Goal: Task Accomplishment & Management: Complete application form

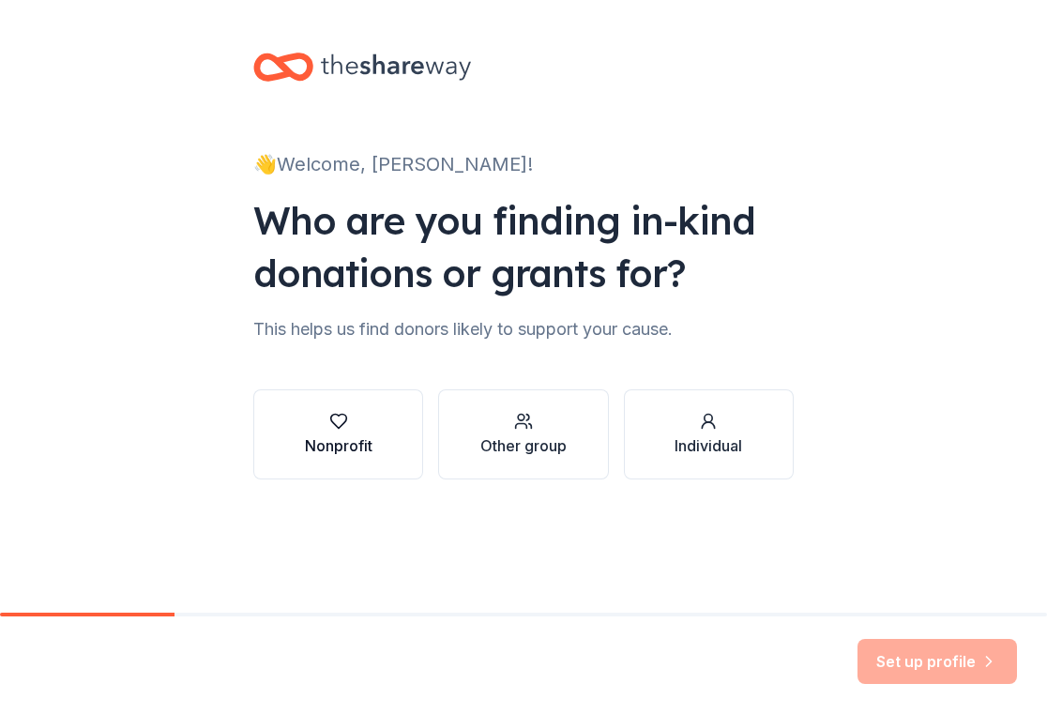
click at [379, 445] on button "Nonprofit" at bounding box center [338, 434] width 170 height 90
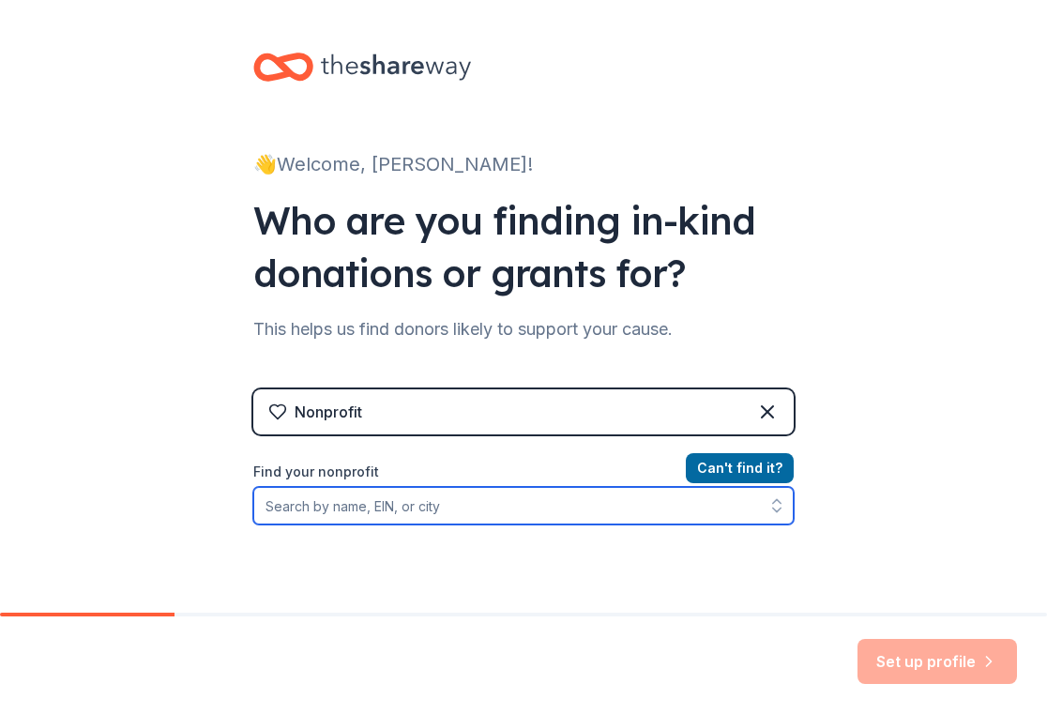
click at [606, 512] on input "Find your nonprofit" at bounding box center [523, 506] width 541 height 38
click at [353, 515] on input "Find your nonprofit" at bounding box center [523, 506] width 541 height 38
paste input "[US_EMPLOYER_IDENTIFICATION_NUMBER]"
type input "[US_EMPLOYER_IDENTIFICATION_NUMBER]"
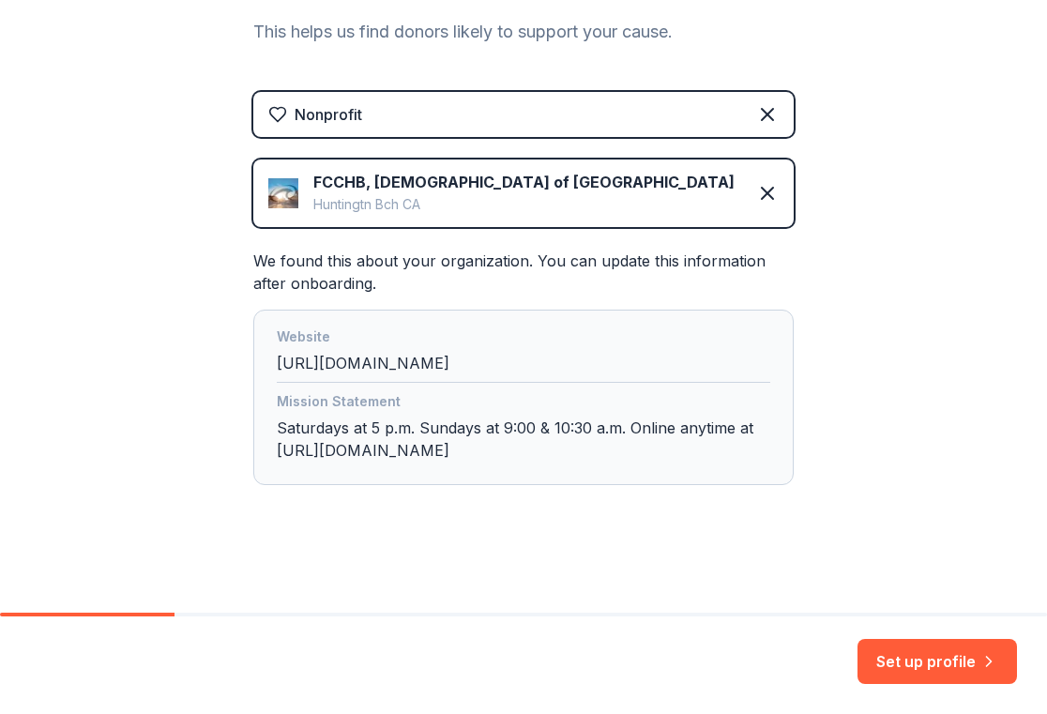
scroll to position [297, 0]
click at [991, 662] on icon "button" at bounding box center [989, 661] width 5 height 9
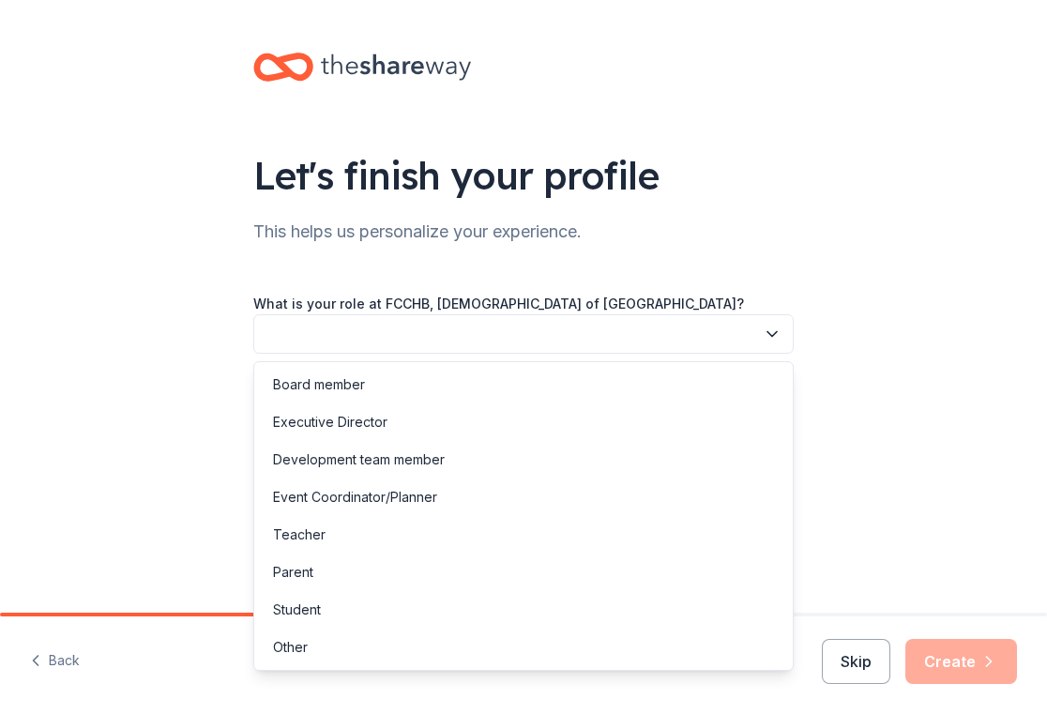
click at [409, 329] on button "button" at bounding box center [523, 333] width 541 height 39
click at [317, 657] on div "Other" at bounding box center [523, 648] width 531 height 38
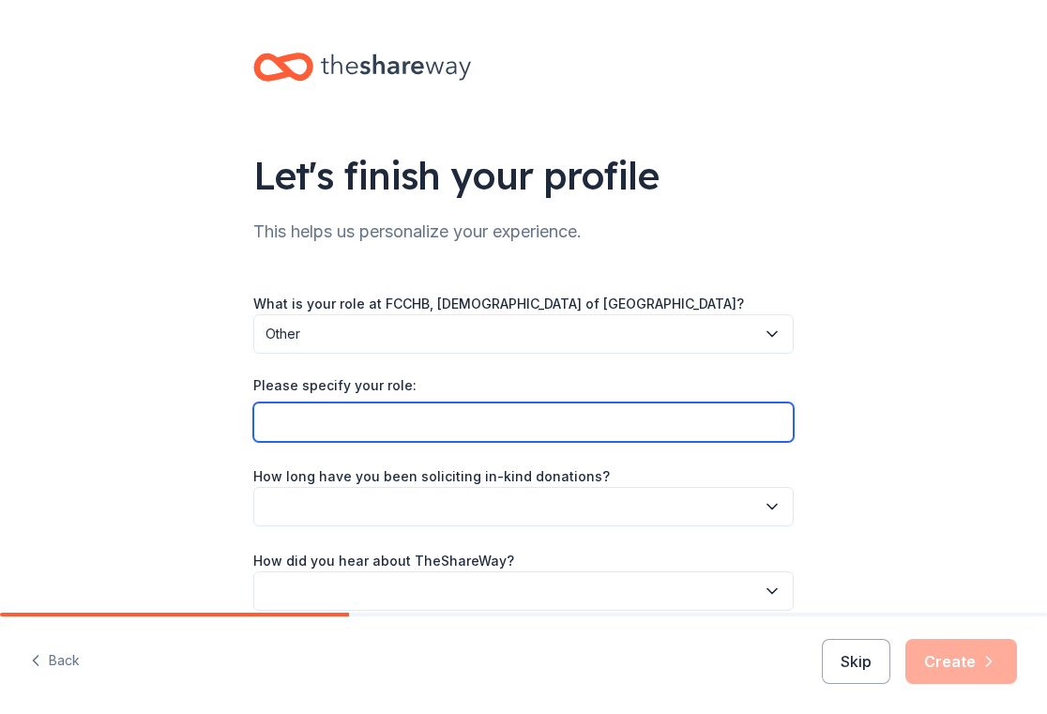
click at [501, 429] on input "Please specify your role:" at bounding box center [523, 422] width 541 height 39
type input "Volunteer for Cub Scouts Pack #0001"
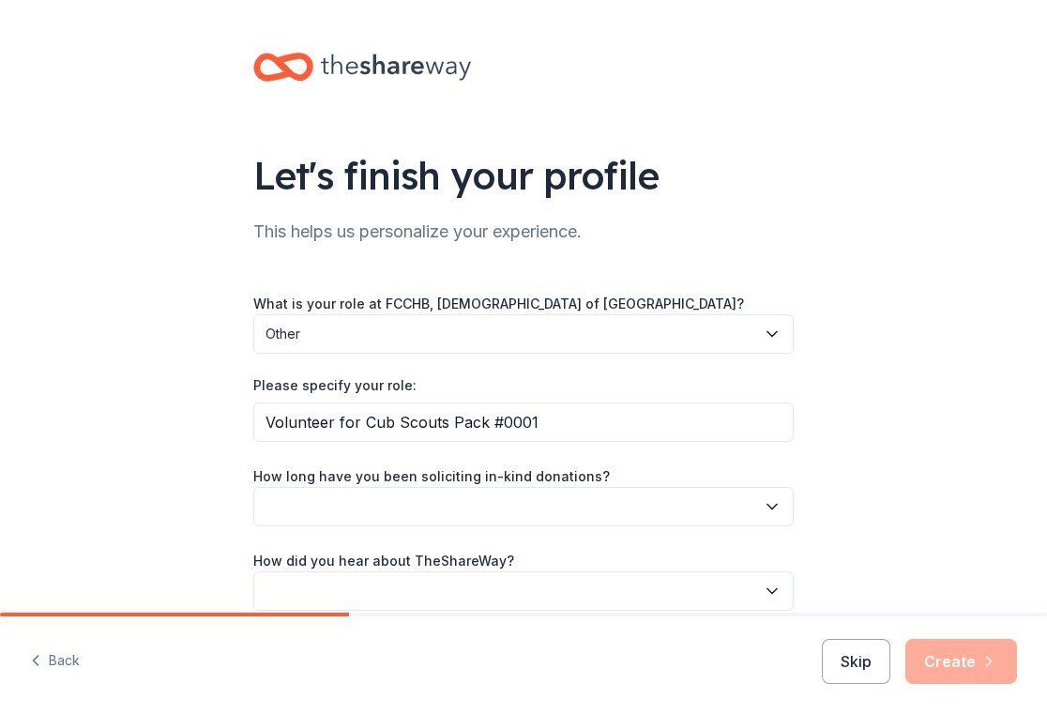
click at [559, 505] on button "button" at bounding box center [523, 506] width 541 height 39
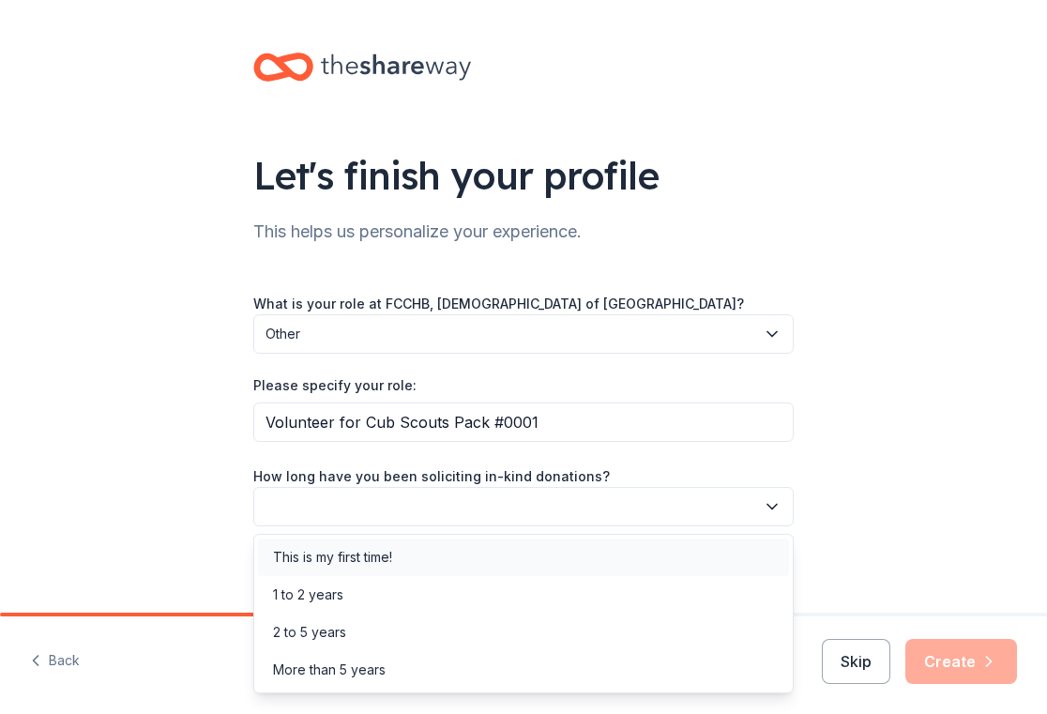
click at [511, 564] on div "This is my first time!" at bounding box center [523, 558] width 531 height 38
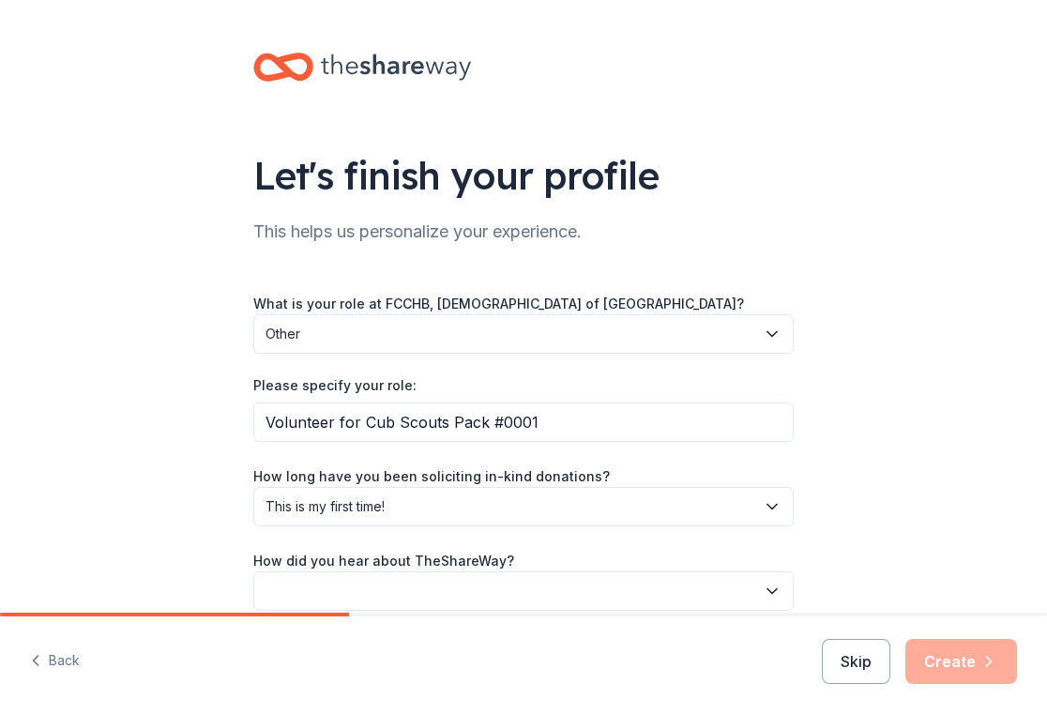
scroll to position [87, 0]
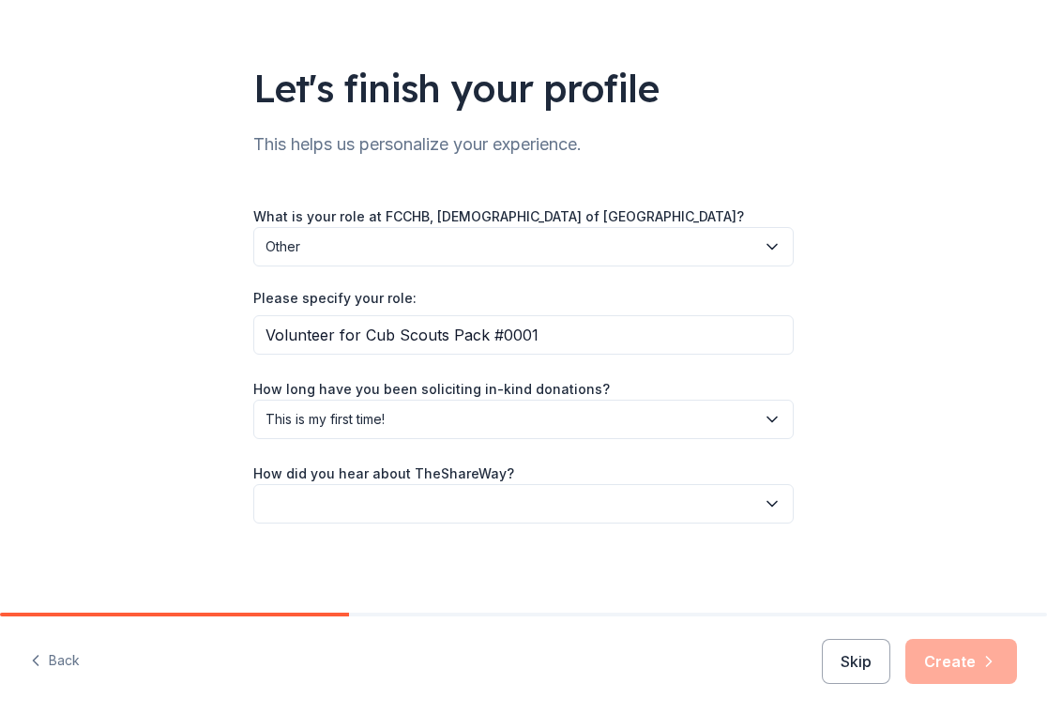
click at [723, 505] on button "button" at bounding box center [523, 503] width 541 height 39
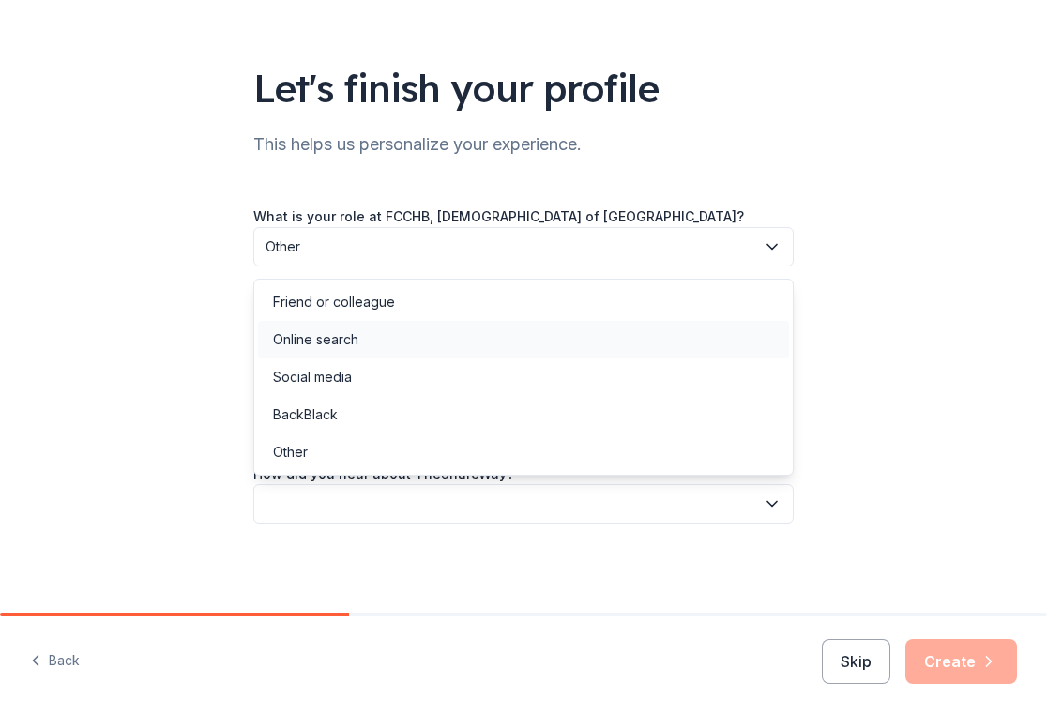
click at [621, 342] on div "Online search" at bounding box center [523, 340] width 531 height 38
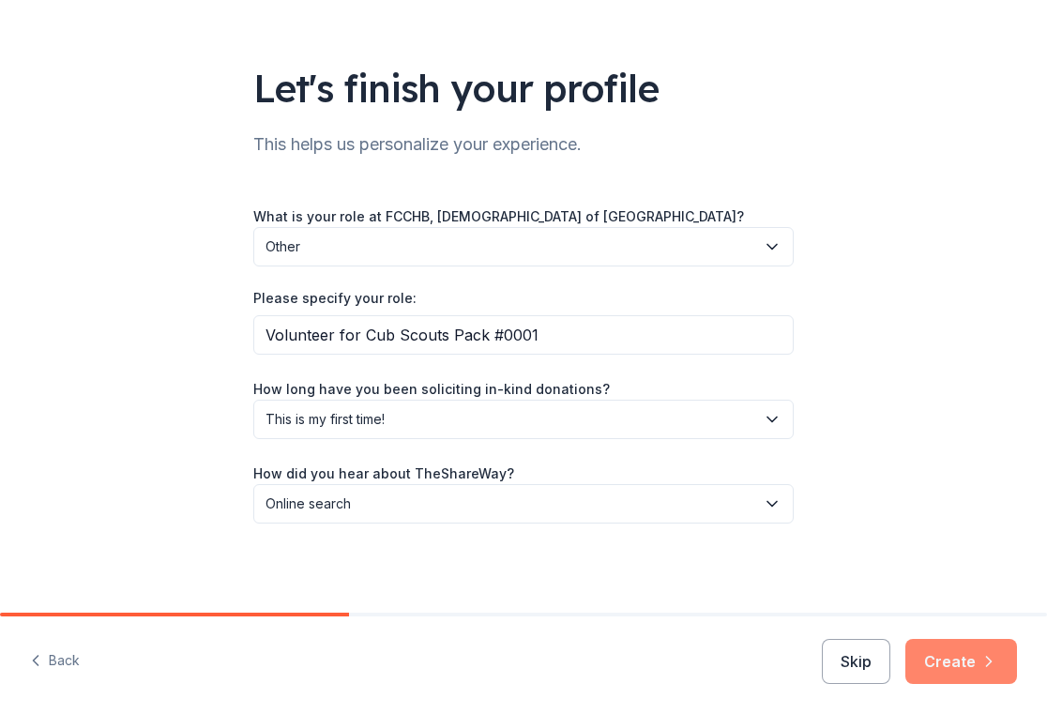
click at [949, 654] on button "Create" at bounding box center [962, 661] width 112 height 45
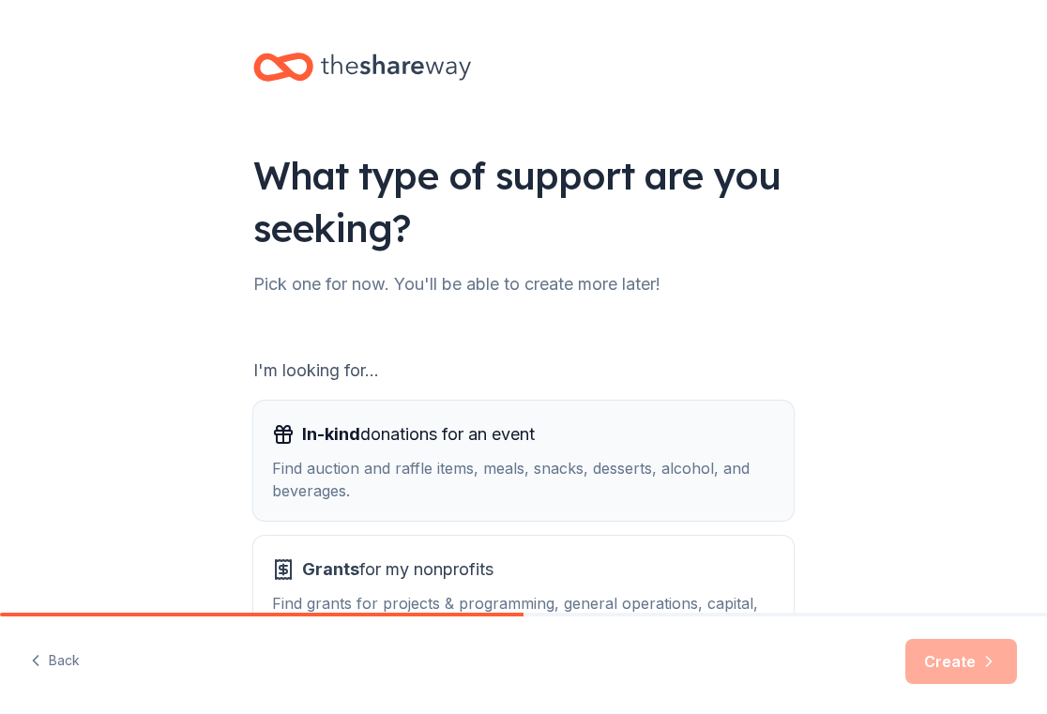
scroll to position [145, 0]
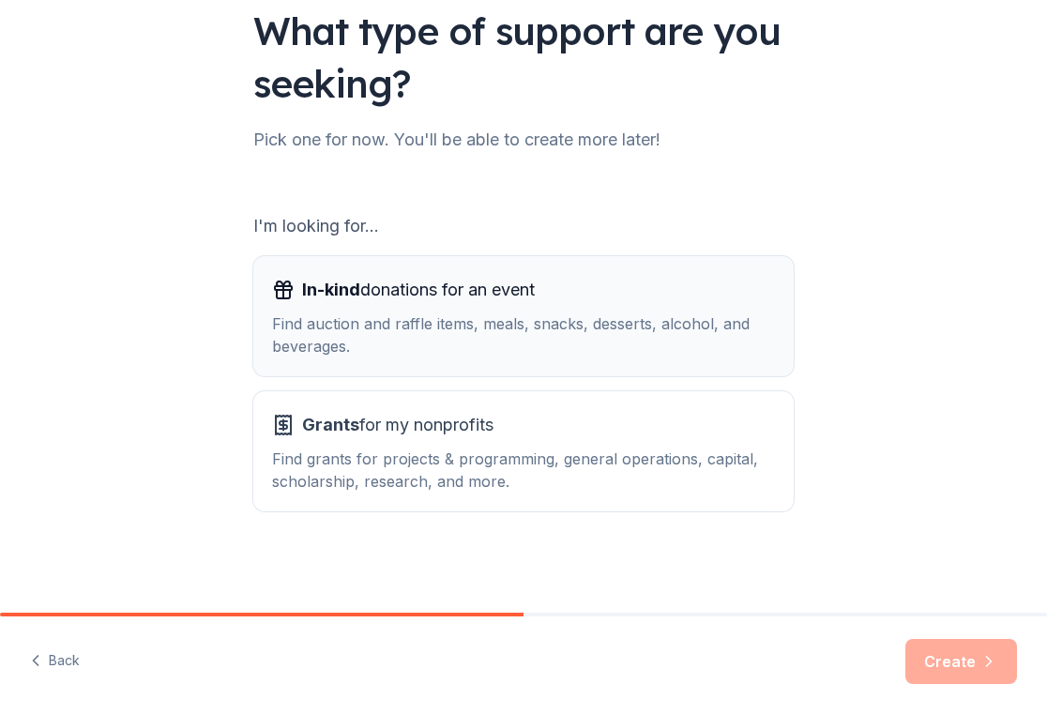
click at [568, 338] on div "Find auction and raffle items, meals, snacks, desserts, alcohol, and beverages." at bounding box center [523, 335] width 503 height 45
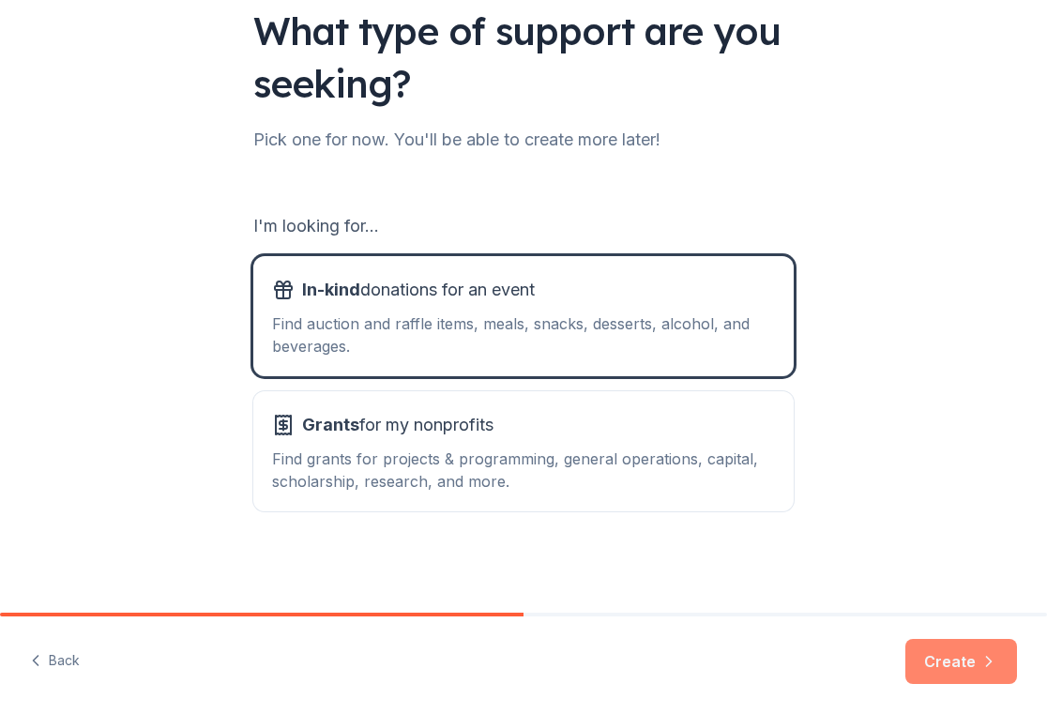
click at [941, 663] on button "Create" at bounding box center [962, 661] width 112 height 45
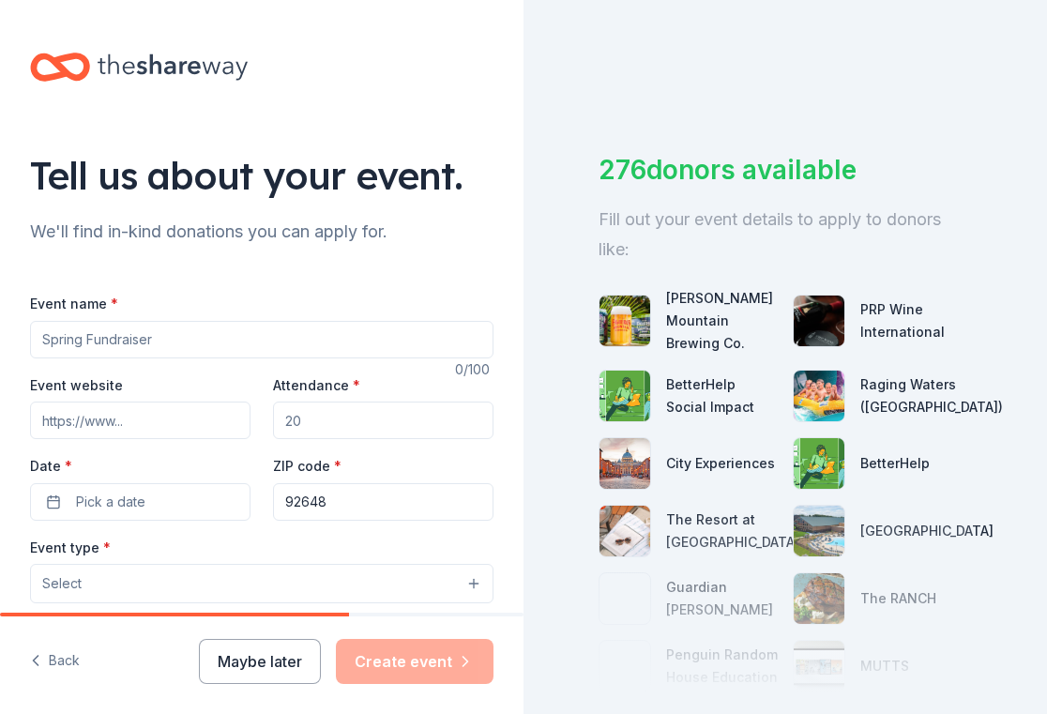
click at [226, 345] on input "Event name *" at bounding box center [262, 340] width 464 height 38
type input "Pasta with the Pack"
click at [107, 421] on input "Event website" at bounding box center [140, 421] width 221 height 38
type input "https://www.pack1hb.org/why-pack1/"
click at [389, 424] on input "Attendance *" at bounding box center [383, 421] width 221 height 38
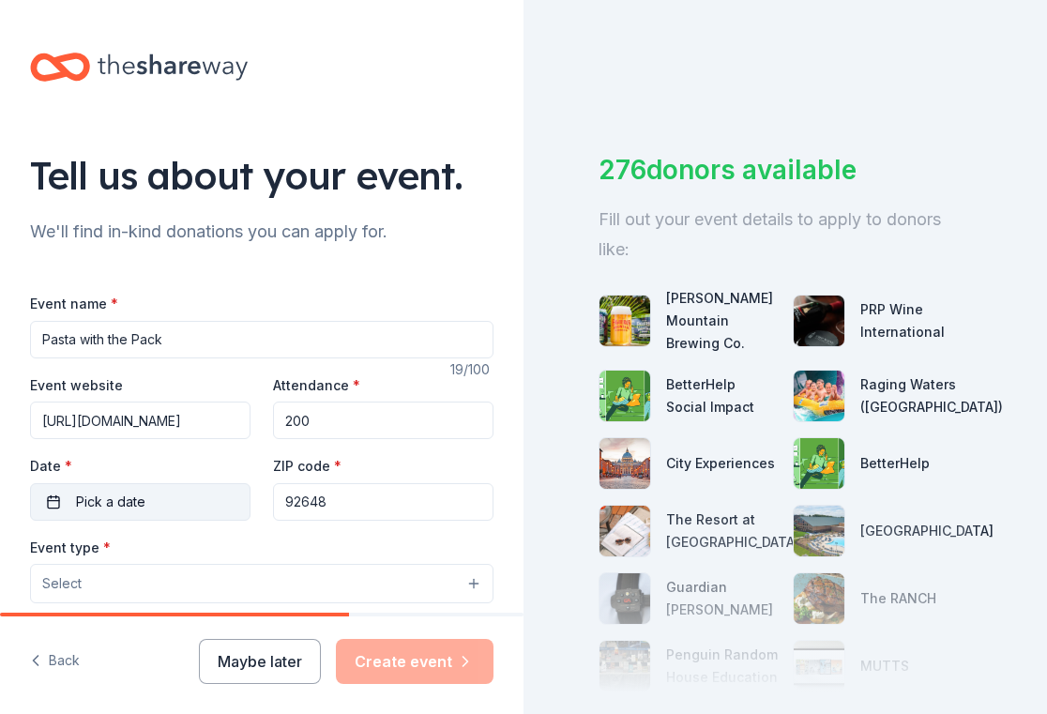
type input "200"
click at [169, 510] on button "Pick a date" at bounding box center [140, 502] width 221 height 38
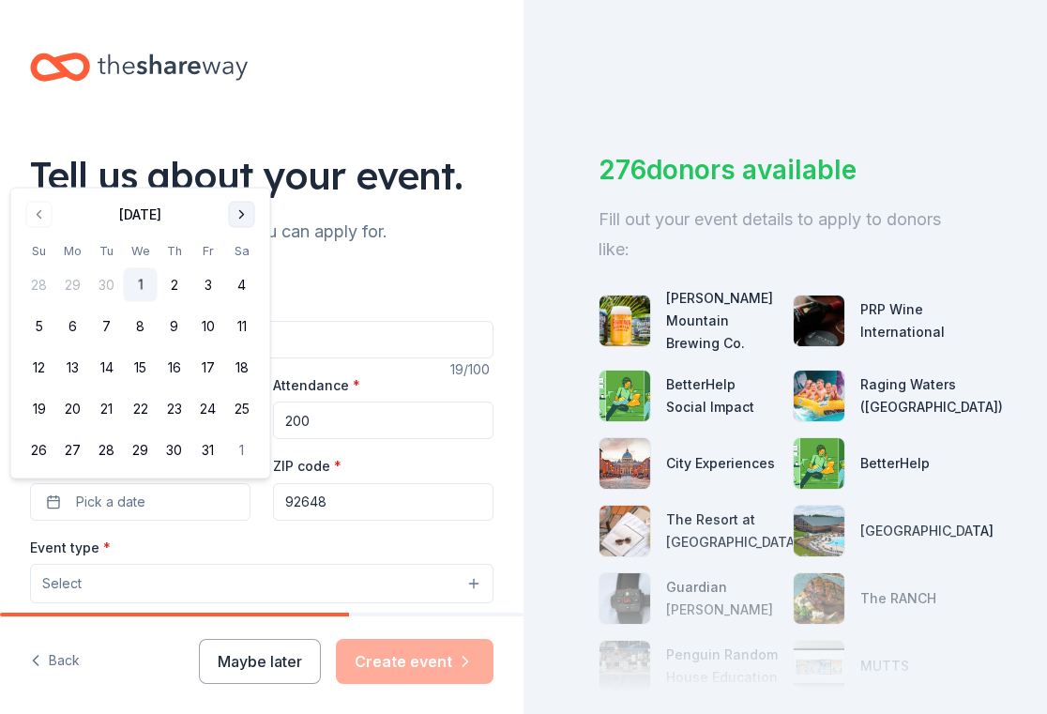
click at [245, 212] on button "Go to next month" at bounding box center [242, 215] width 26 height 26
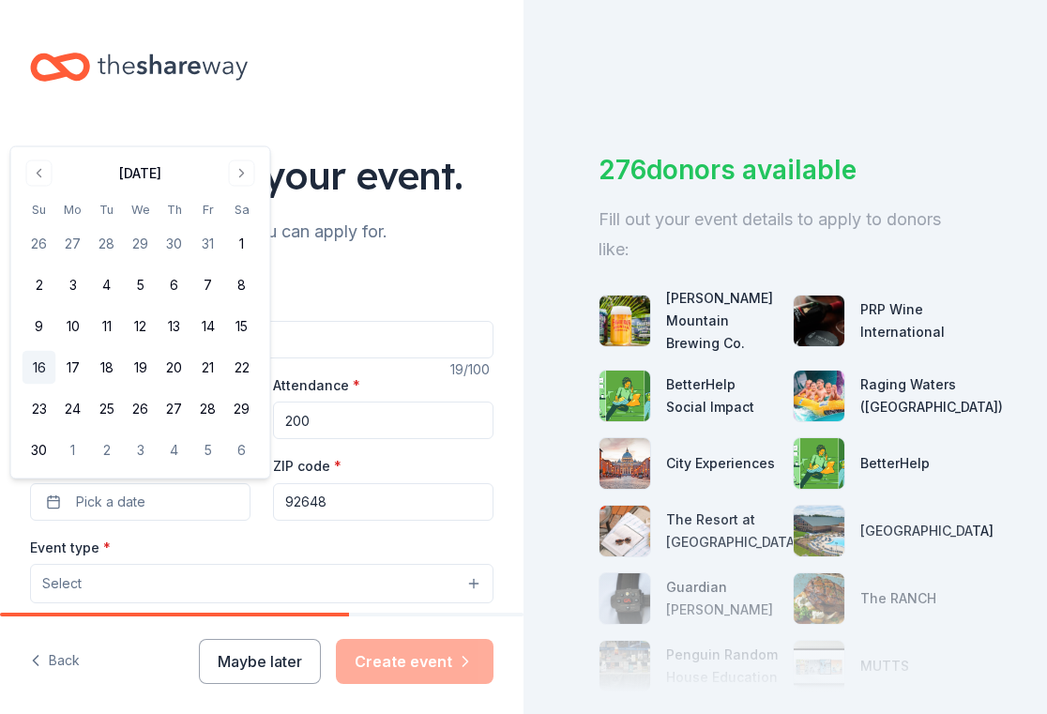
click at [34, 367] on button "16" at bounding box center [40, 368] width 34 height 34
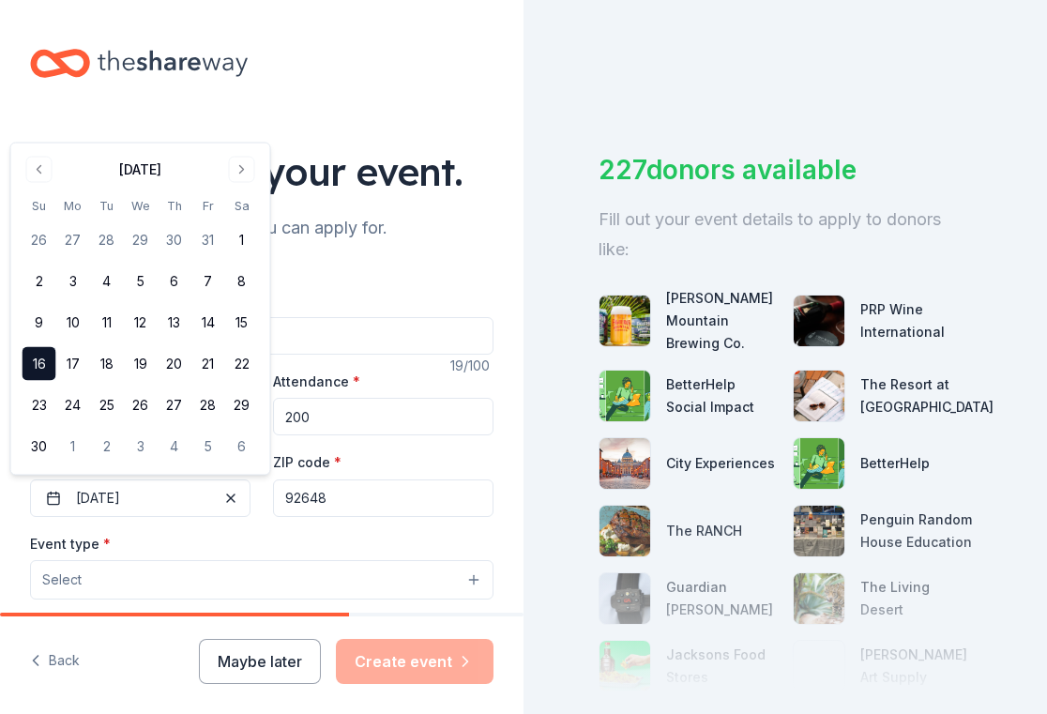
scroll to position [5, 0]
click at [705, 85] on div "227 donors available Fill out your event details to apply to donors like: Figue…" at bounding box center [786, 357] width 524 height 714
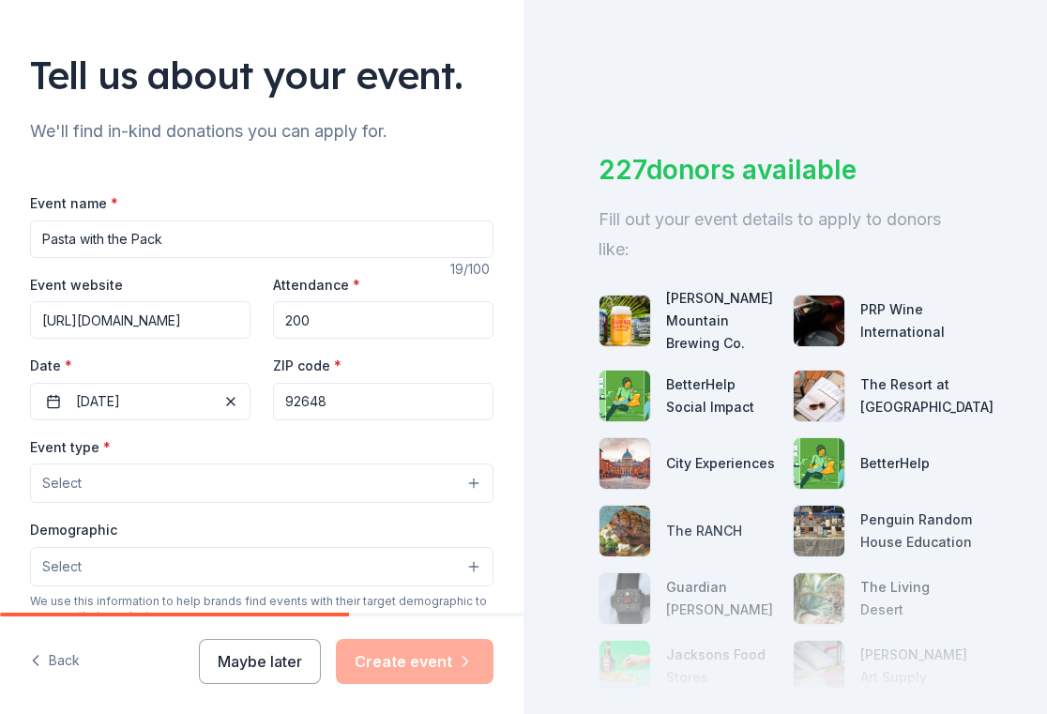
scroll to position [136, 0]
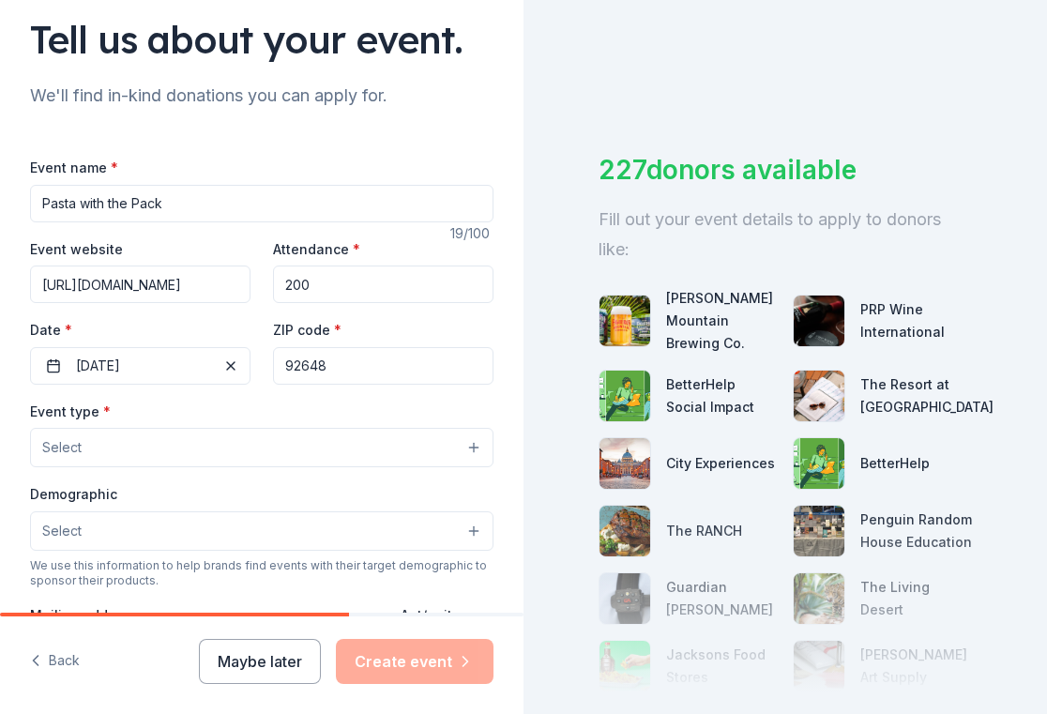
click at [188, 445] on button "Select" at bounding box center [262, 447] width 464 height 39
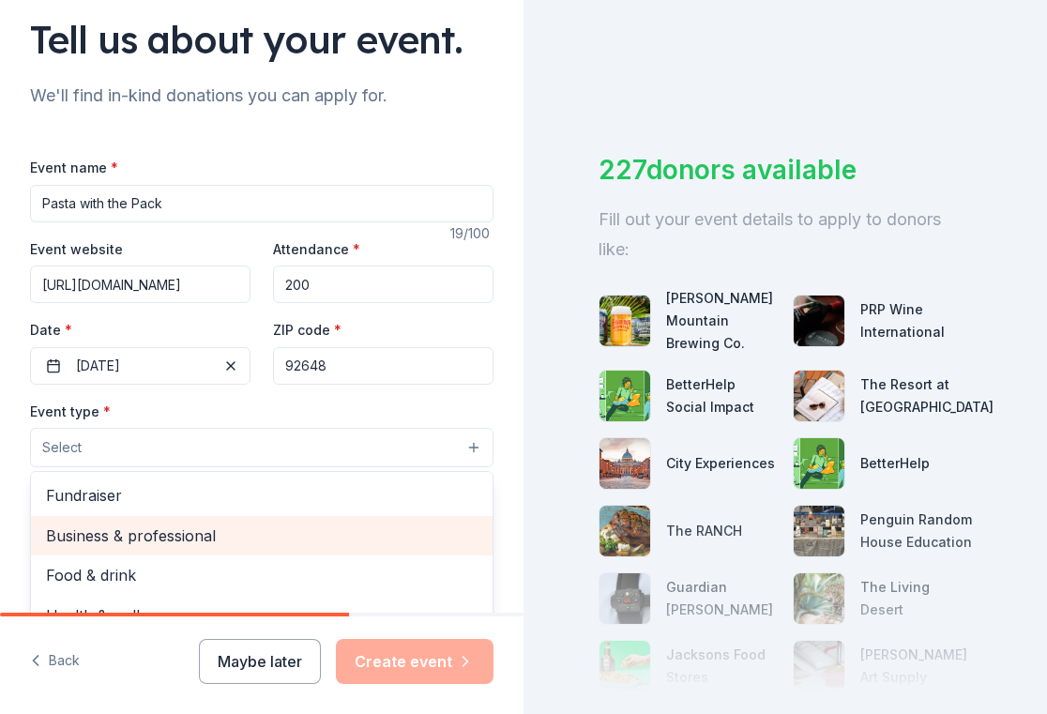
click at [176, 519] on div "Business & professional" at bounding box center [262, 535] width 462 height 39
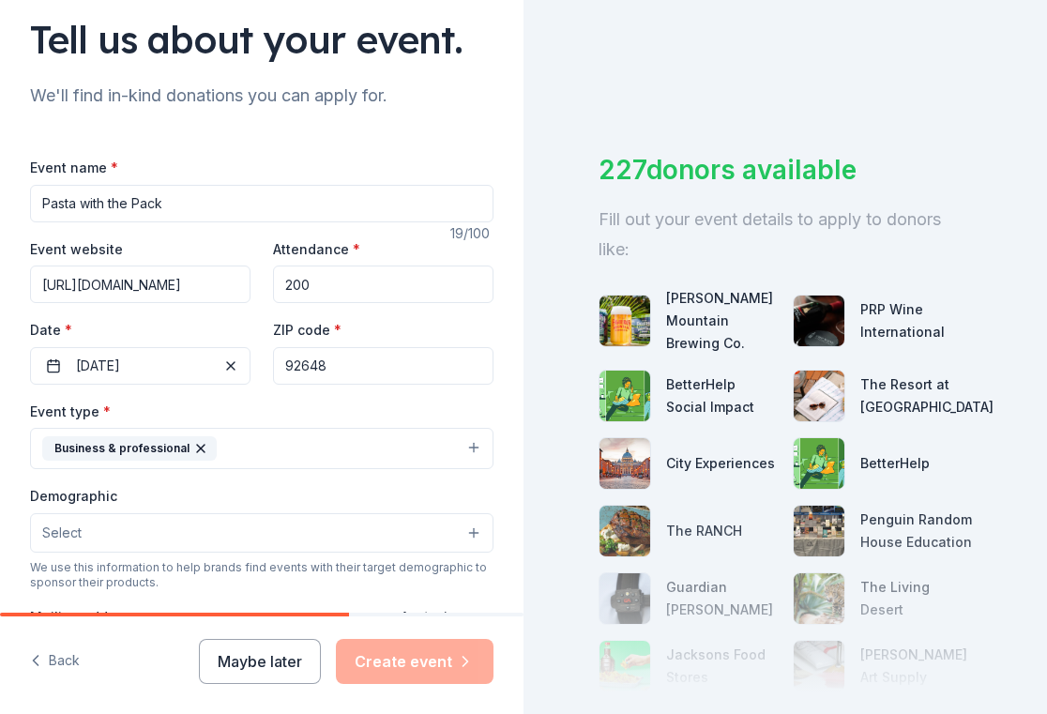
click at [202, 448] on icon "button" at bounding box center [200, 448] width 15 height 15
click at [219, 446] on button "Select" at bounding box center [262, 447] width 464 height 39
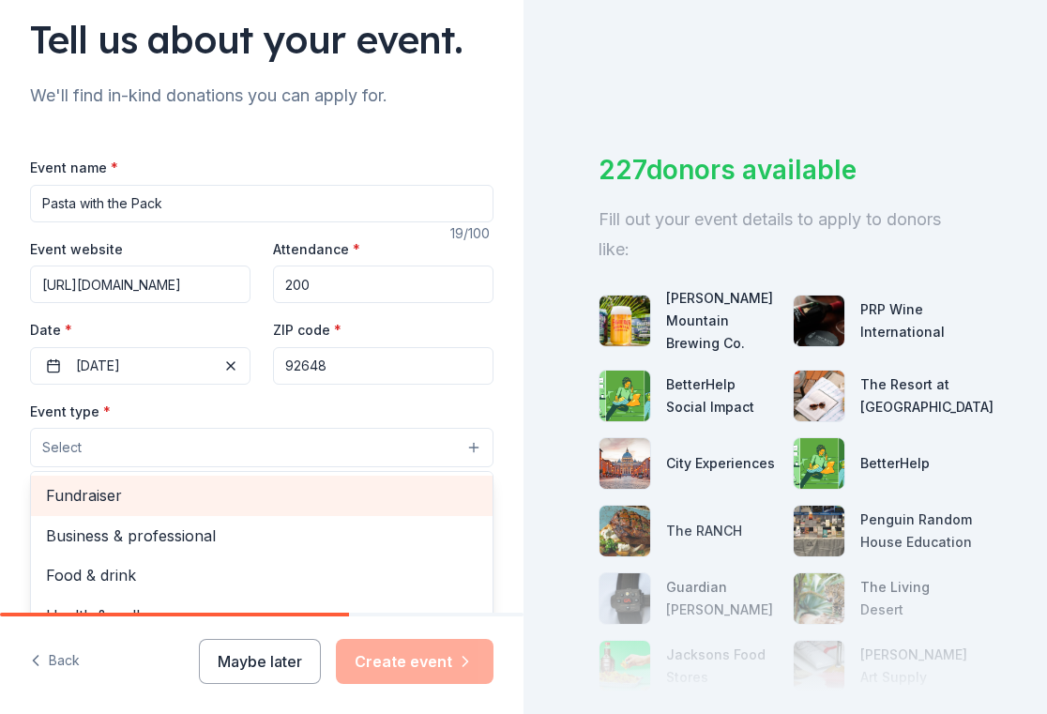
click at [198, 501] on span "Fundraiser" at bounding box center [262, 495] width 432 height 24
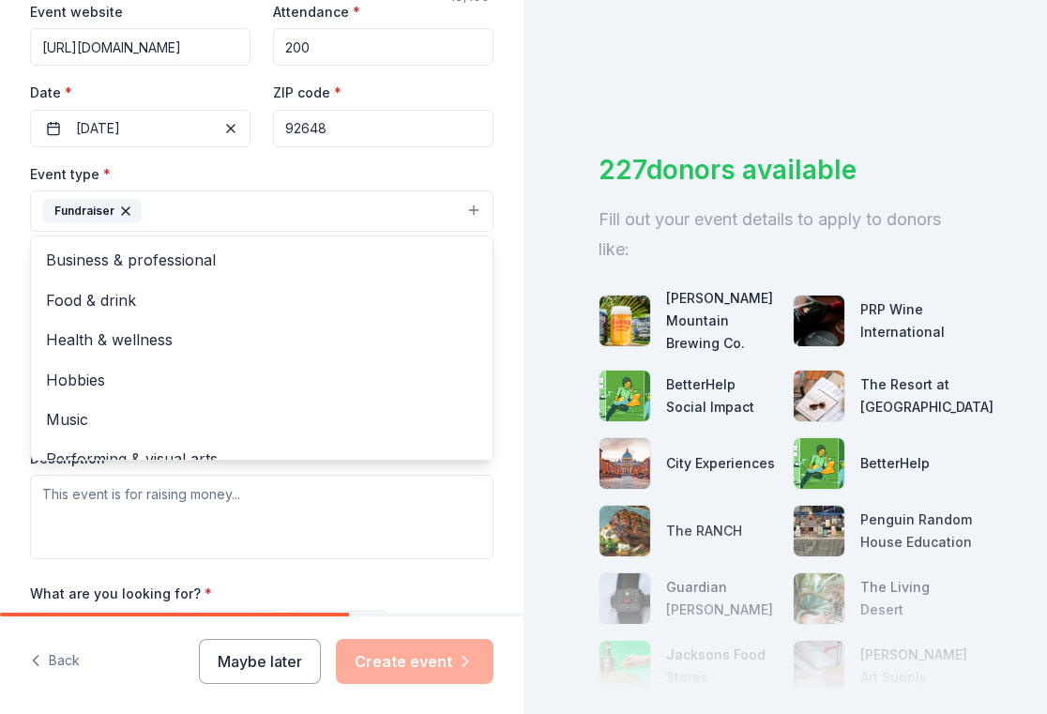
scroll to position [453, 0]
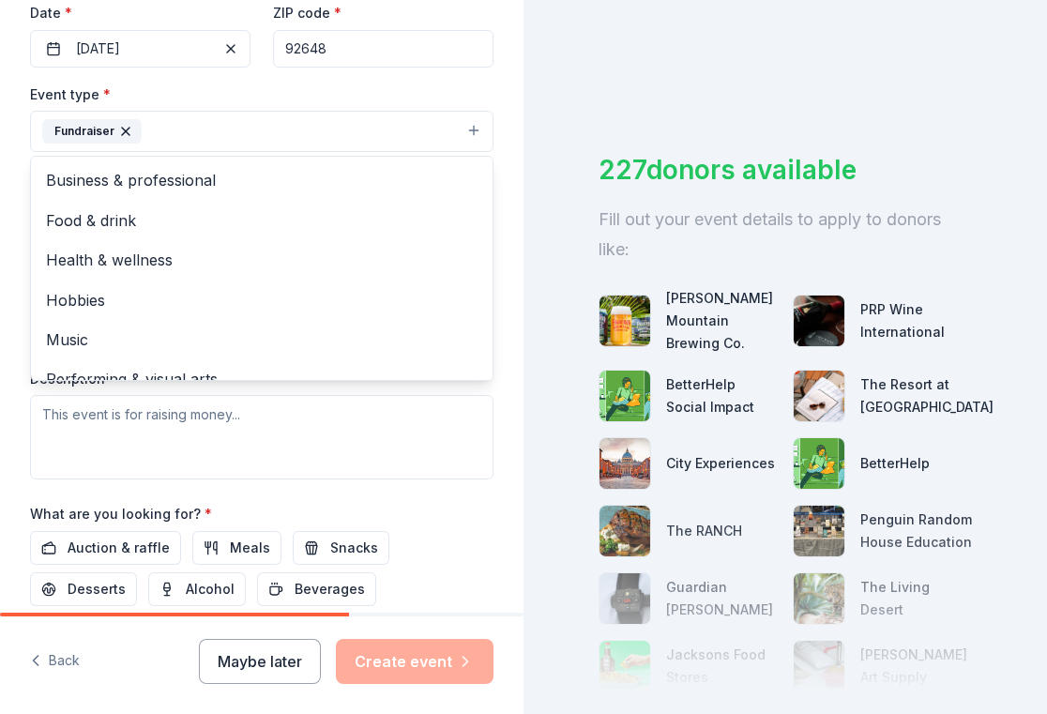
click at [608, 52] on div "Tell us about your event. We'll find in-kind donations you can apply for. Event…" at bounding box center [523, 357] width 1047 height 714
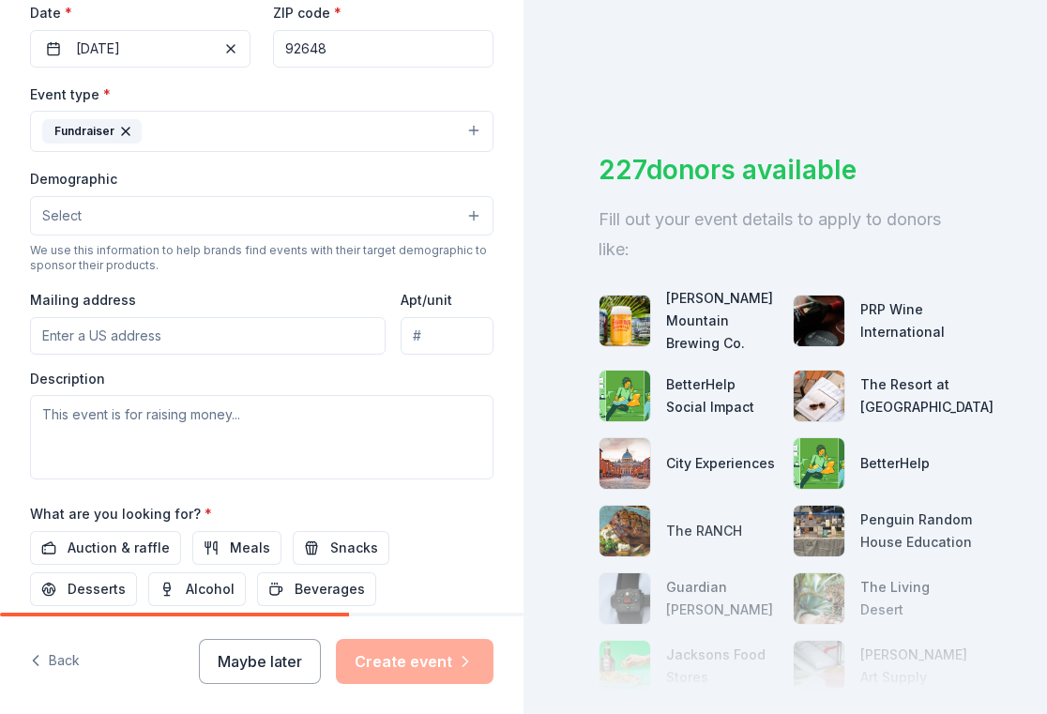
click at [295, 218] on button "Select" at bounding box center [262, 215] width 464 height 39
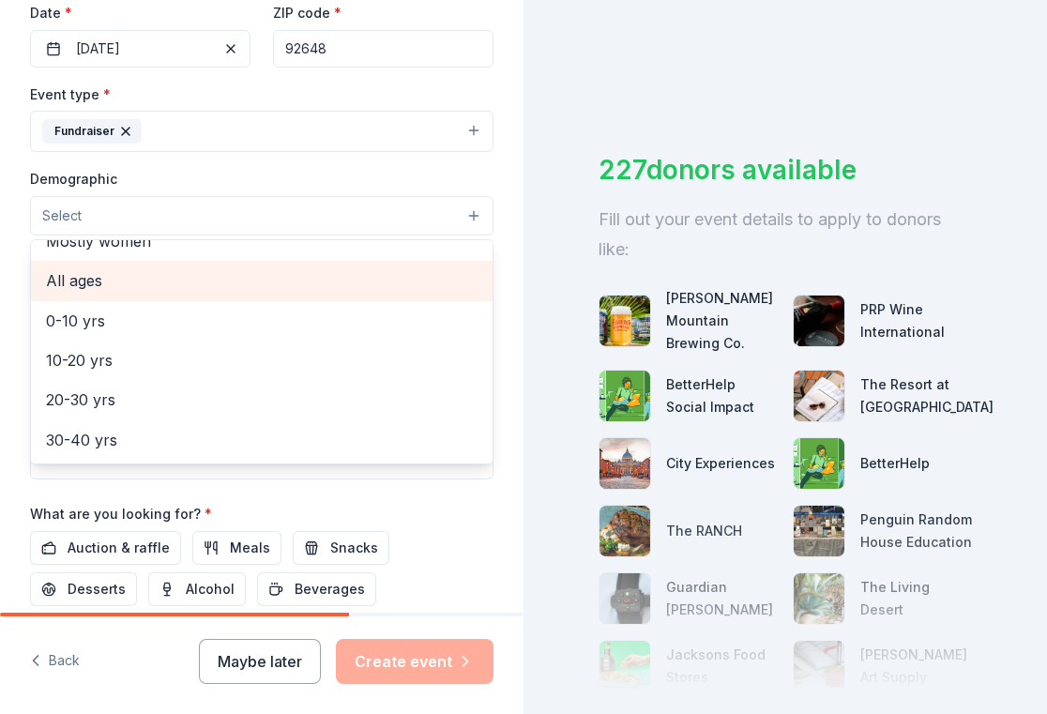
scroll to position [104, 0]
click at [146, 282] on span "All ages" at bounding box center [262, 279] width 432 height 24
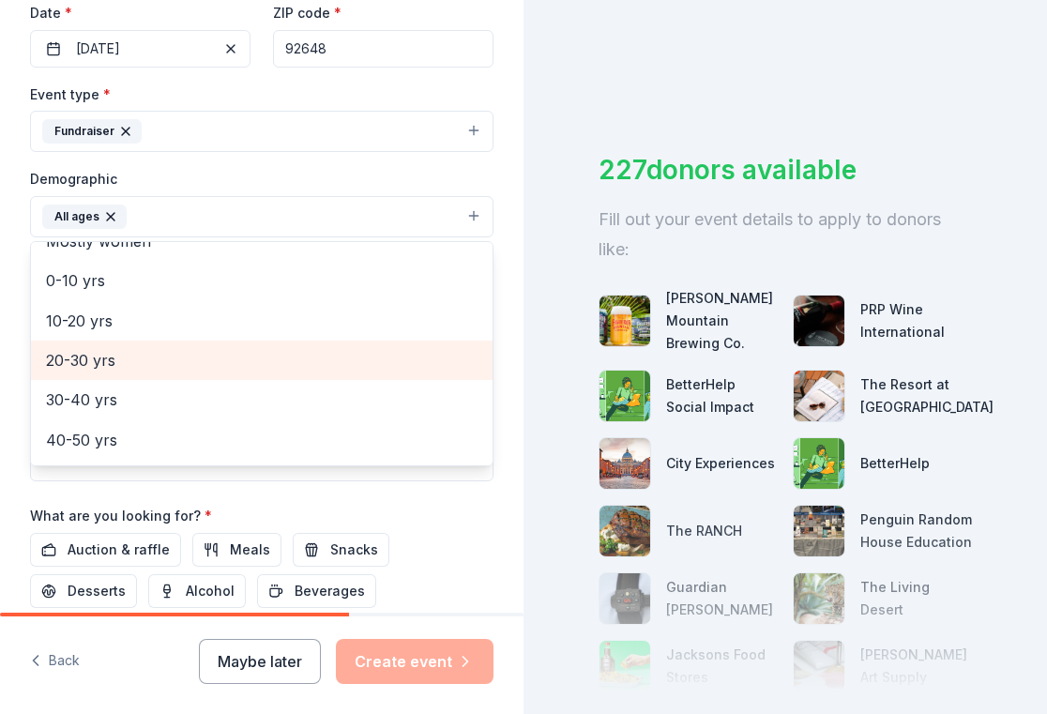
scroll to position [0, 0]
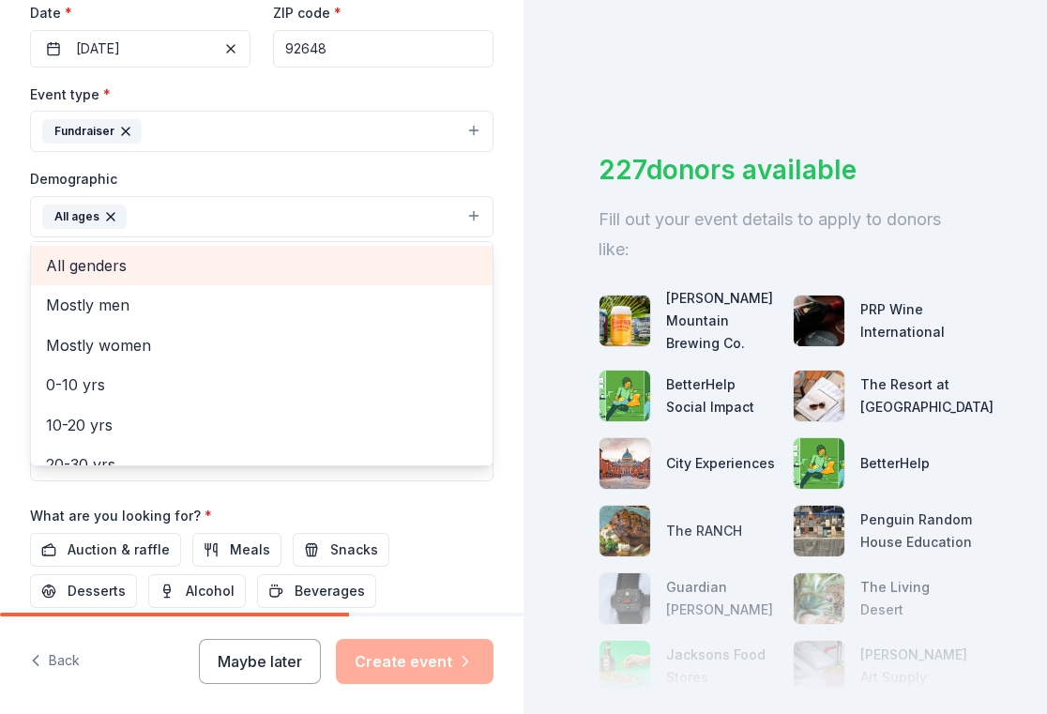
click at [311, 259] on span "All genders" at bounding box center [262, 265] width 432 height 24
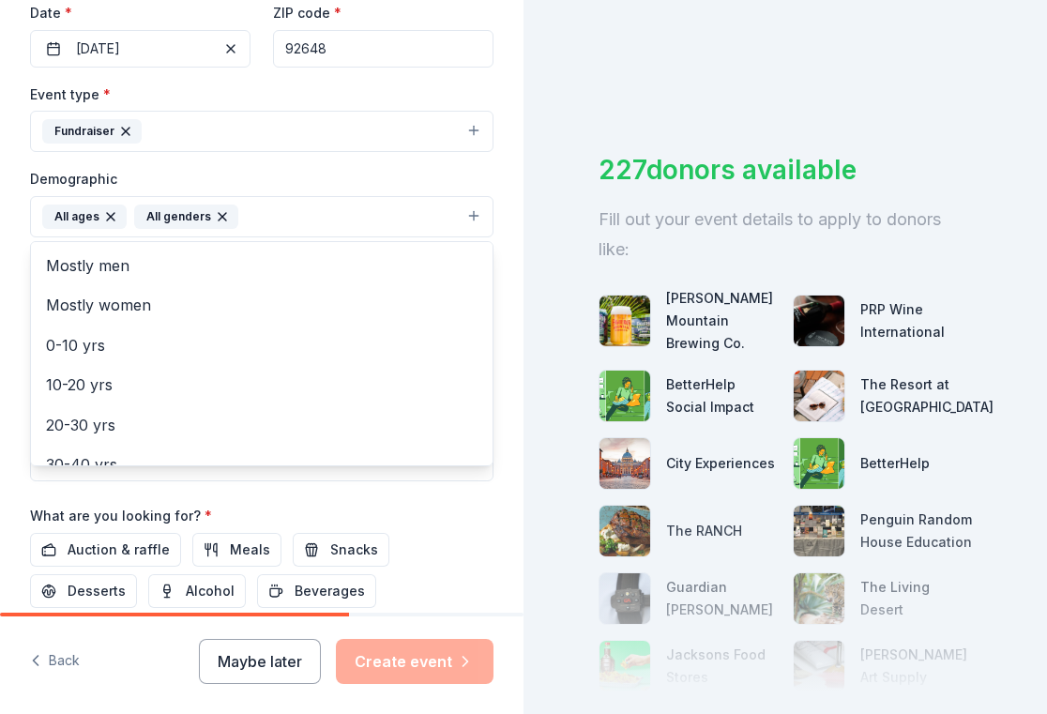
click at [613, 103] on div "Tell us about your event. We'll find in-kind donations you can apply for. Event…" at bounding box center [523, 357] width 1047 height 714
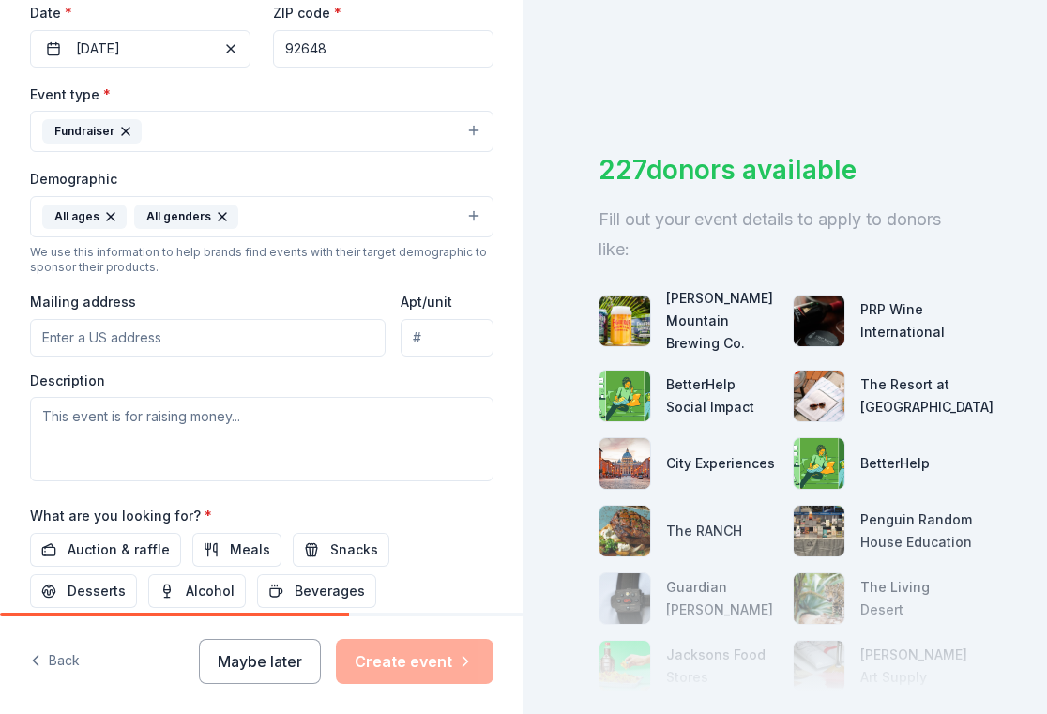
click at [216, 343] on input "Mailing address" at bounding box center [208, 338] width 356 height 38
type input "20152 Viva Circle"
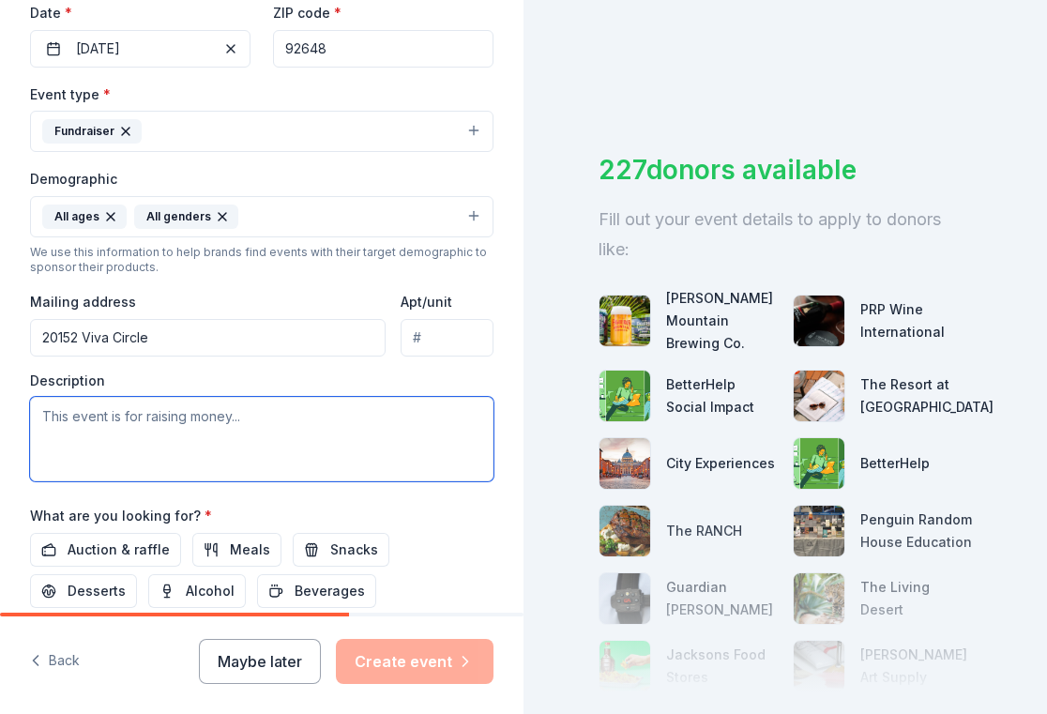
click at [233, 418] on textarea at bounding box center [262, 439] width 464 height 84
paste textarea "Your generous support will directly benefit our Scouts, helping them build lead…"
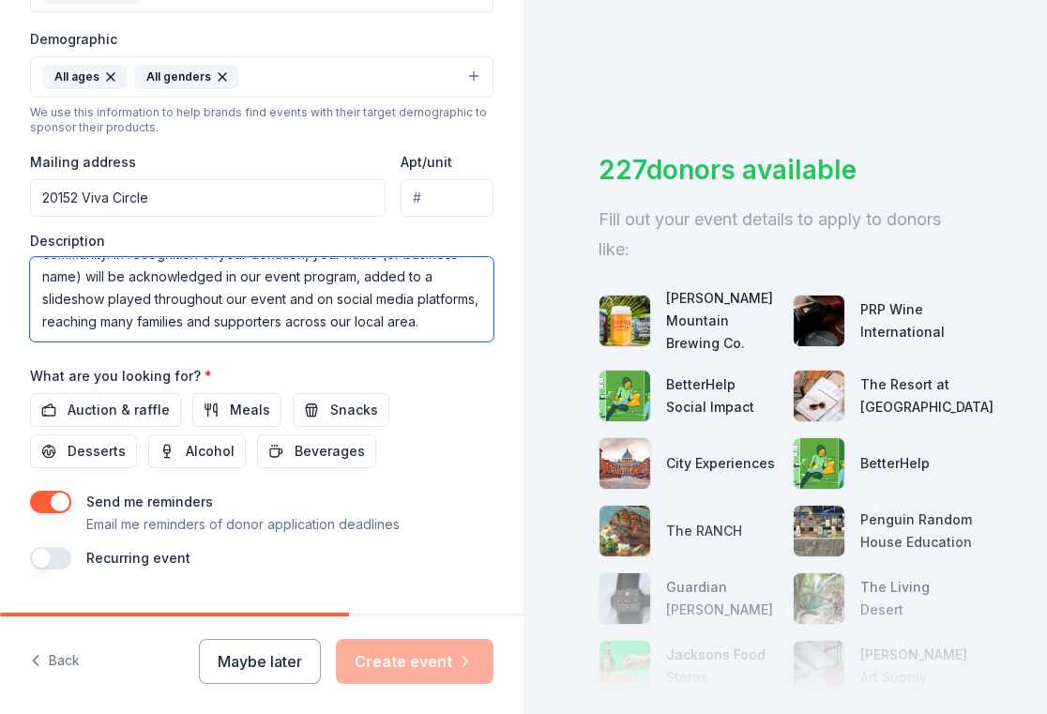
scroll to position [640, 0]
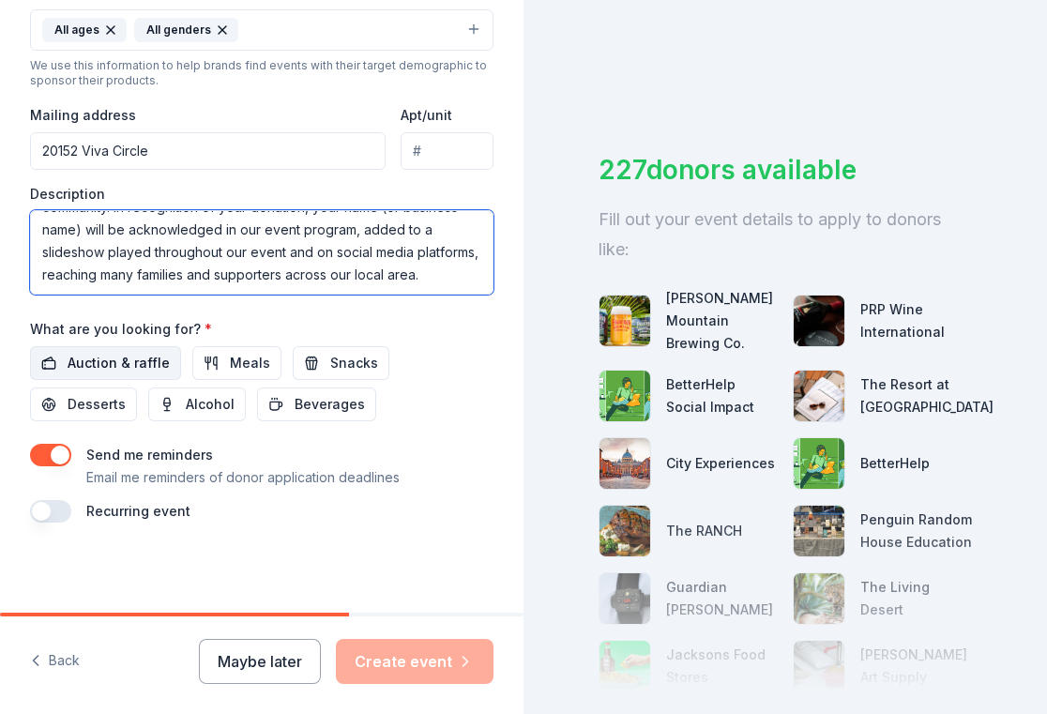
type textarea "Your generous support will directly benefit our Scouts, helping them build lead…"
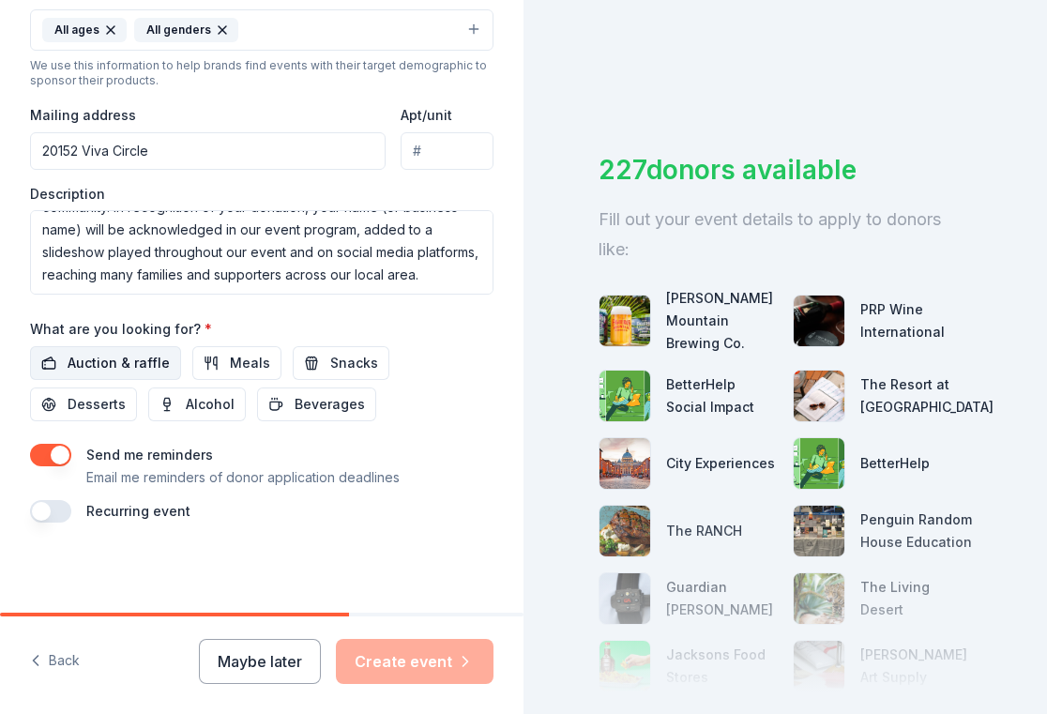
click at [130, 369] on span "Auction & raffle" at bounding box center [119, 363] width 102 height 23
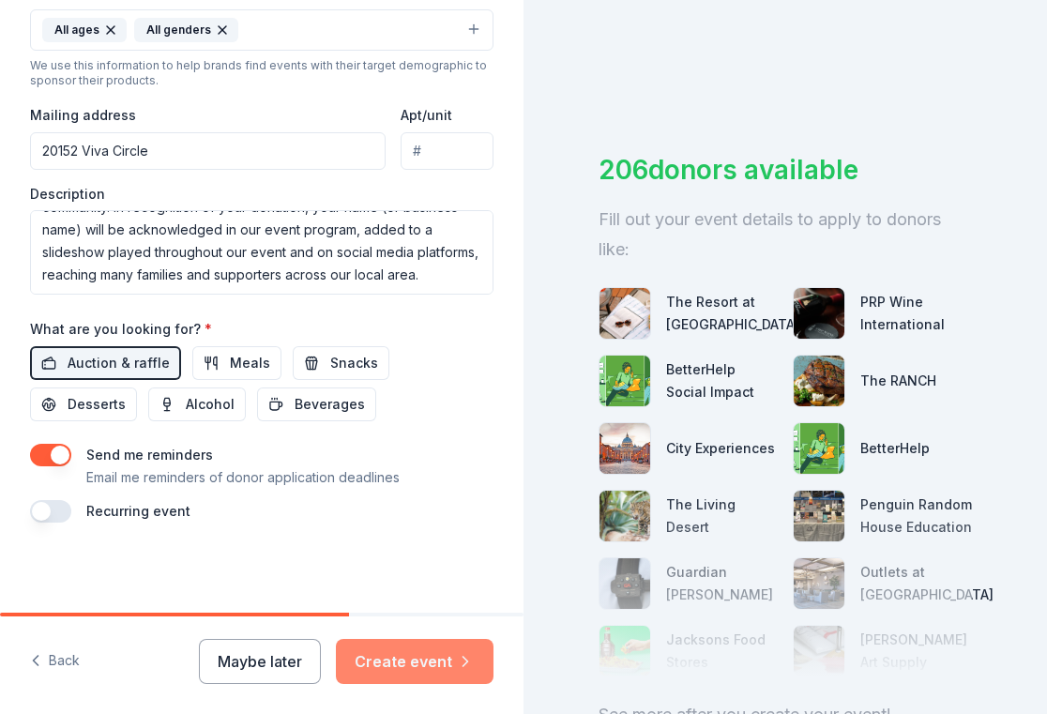
click at [455, 655] on button "Create event" at bounding box center [415, 661] width 158 height 45
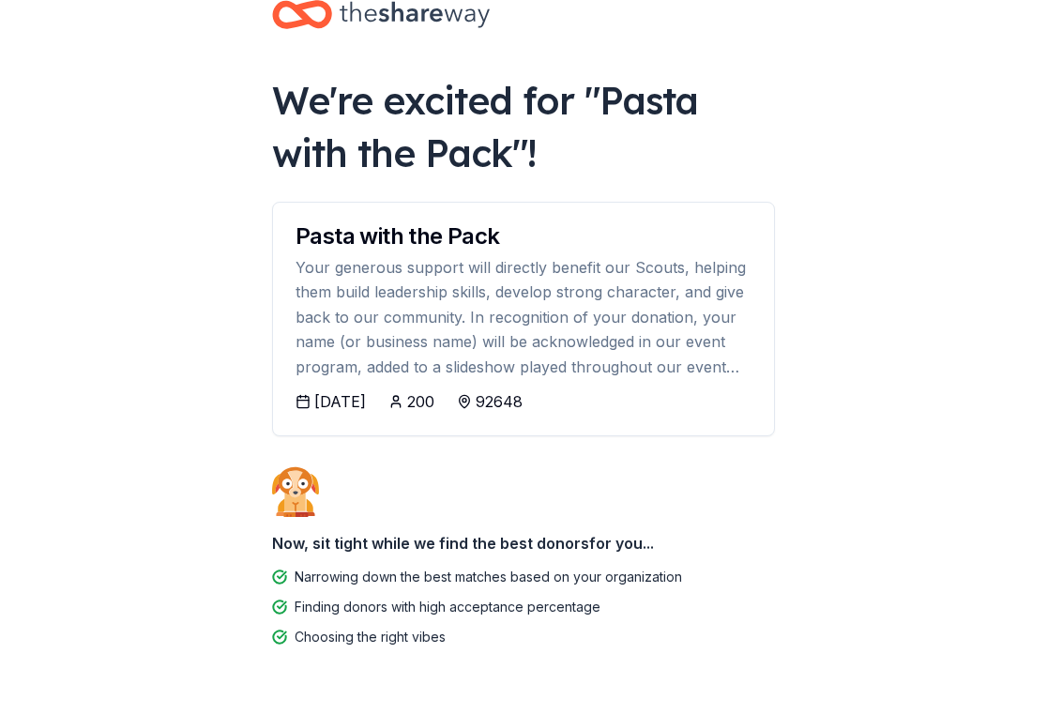
scroll to position [5, 0]
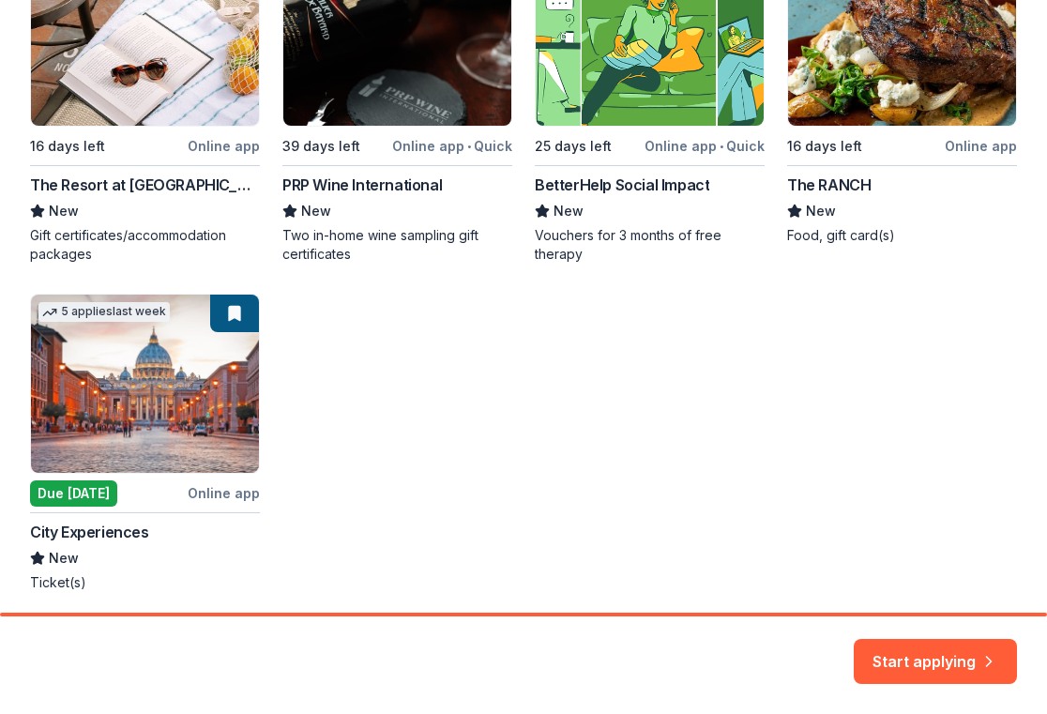
scroll to position [505, 0]
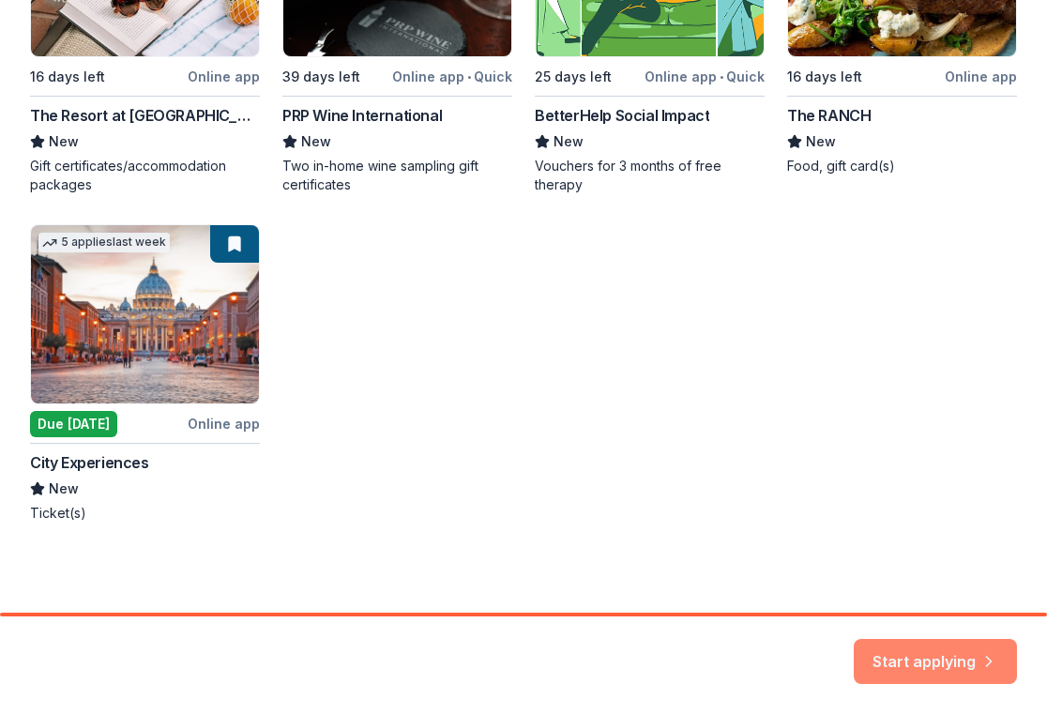
click at [967, 660] on button "Start applying" at bounding box center [935, 650] width 163 height 45
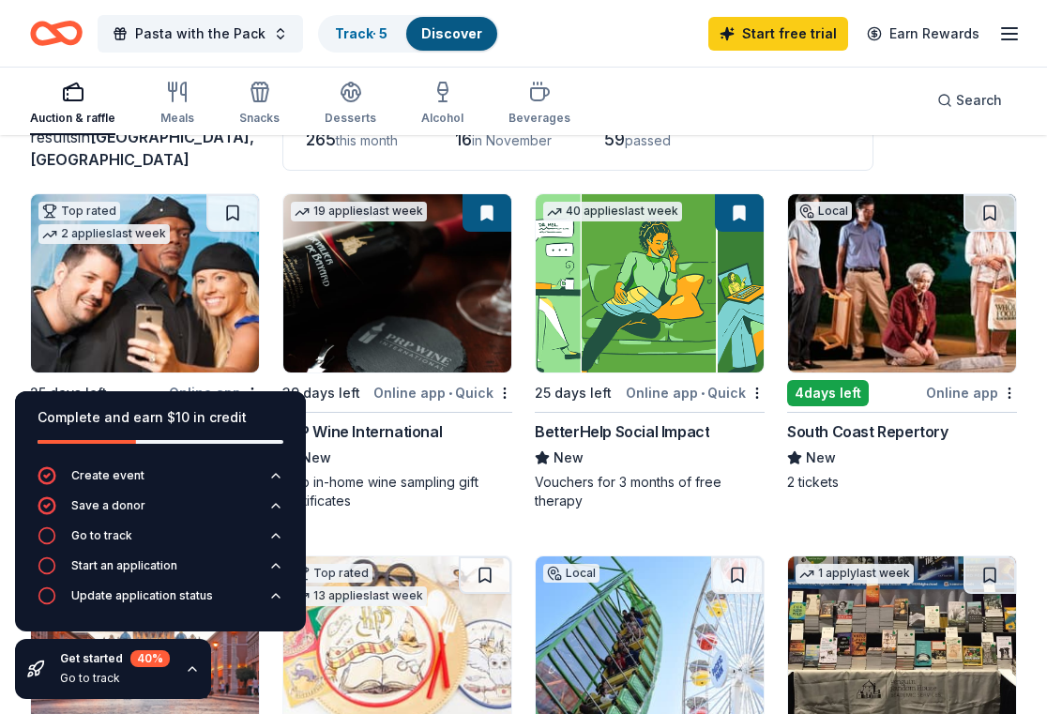
scroll to position [151, 0]
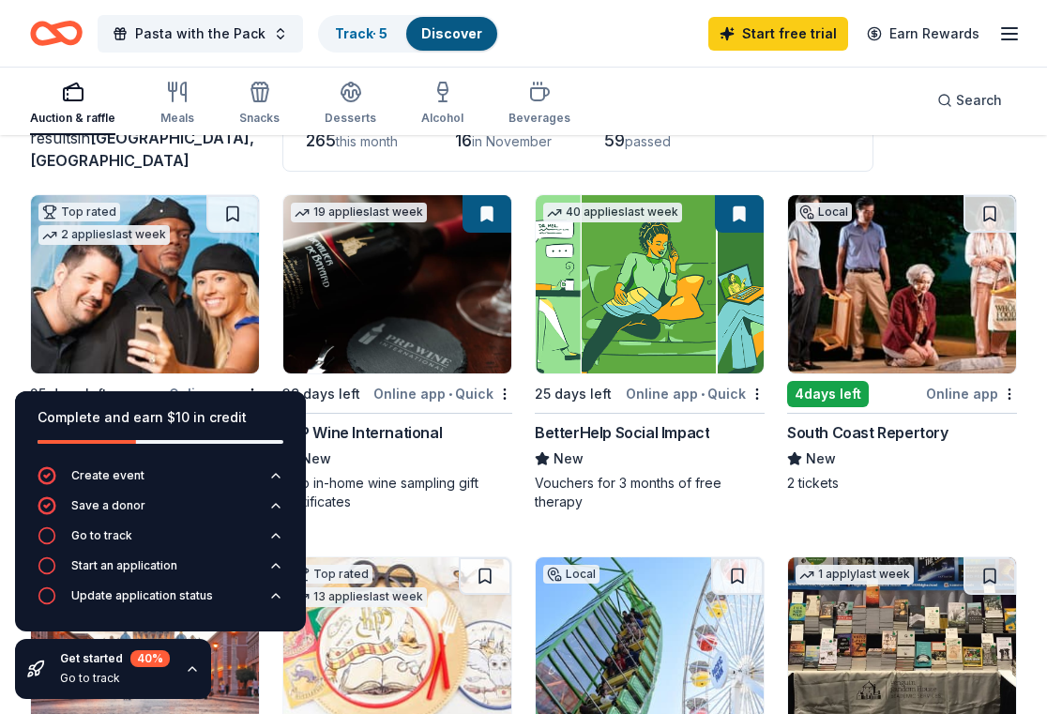
click at [889, 421] on div "South Coast Repertory" at bounding box center [867, 432] width 161 height 23
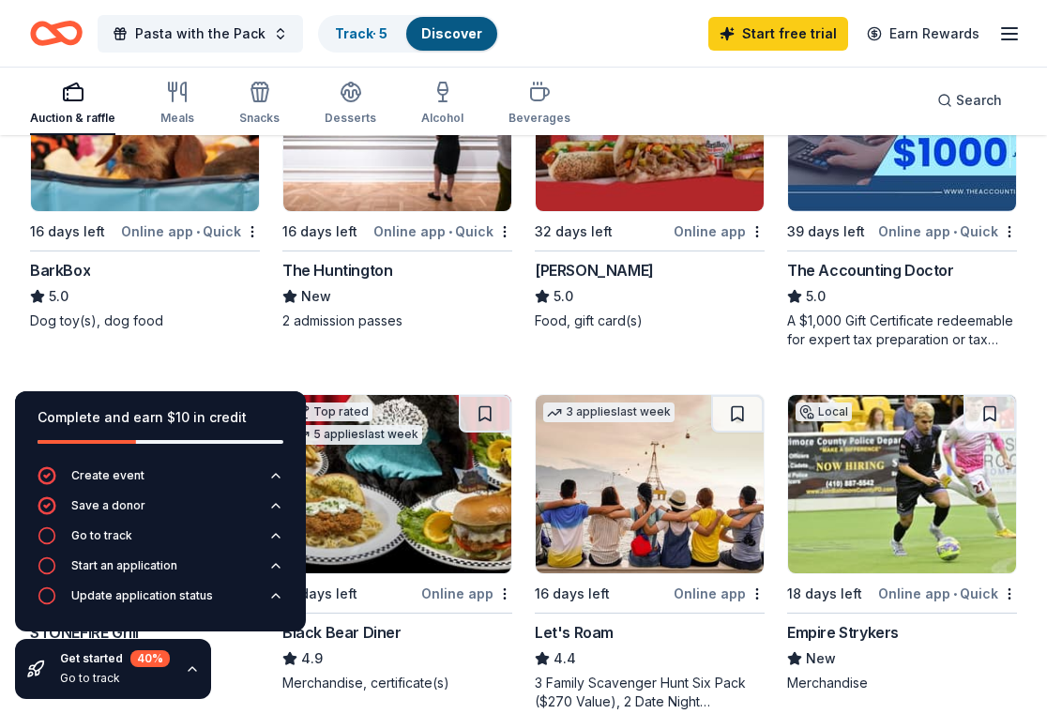
scroll to position [1015, 0]
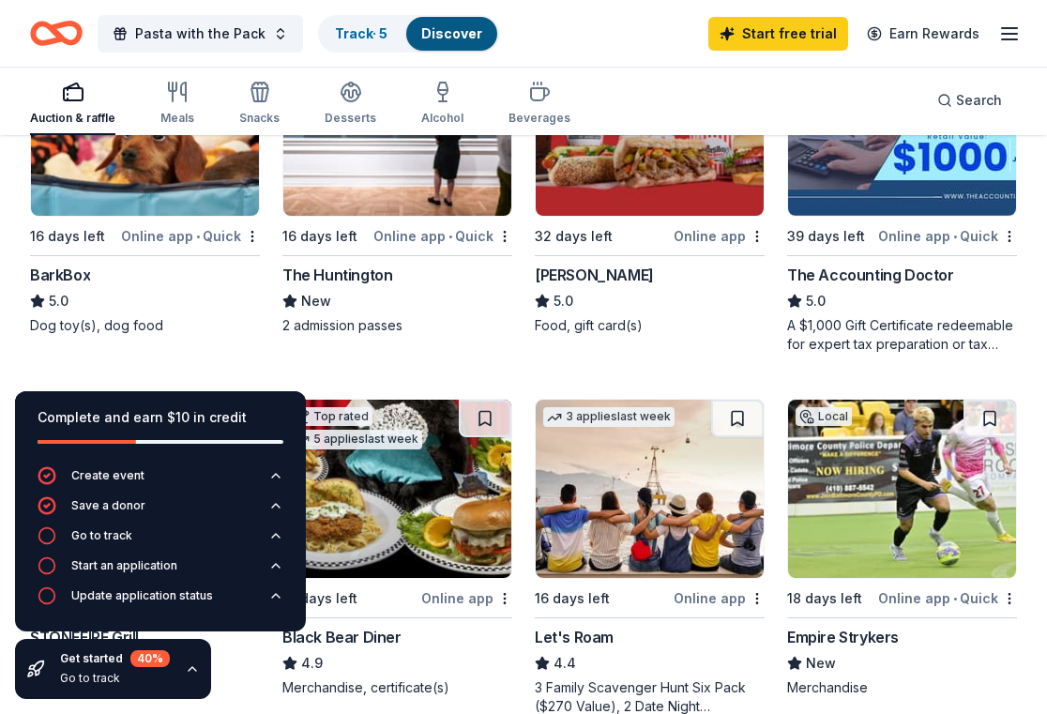
click at [412, 189] on img at bounding box center [397, 127] width 228 height 178
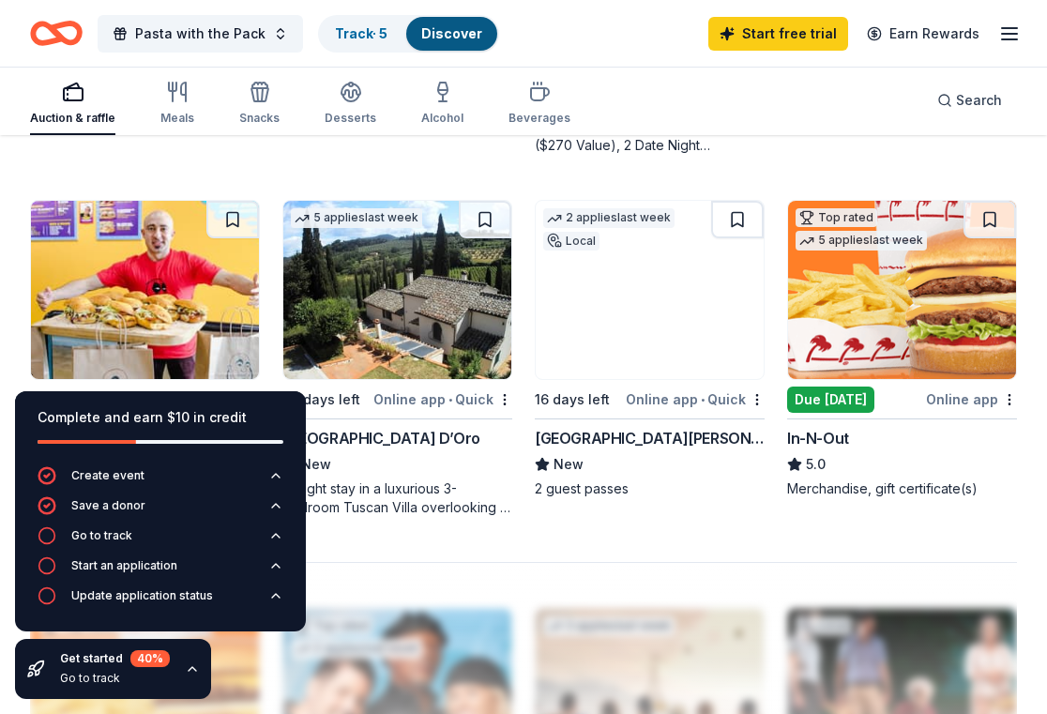
scroll to position [1558, 0]
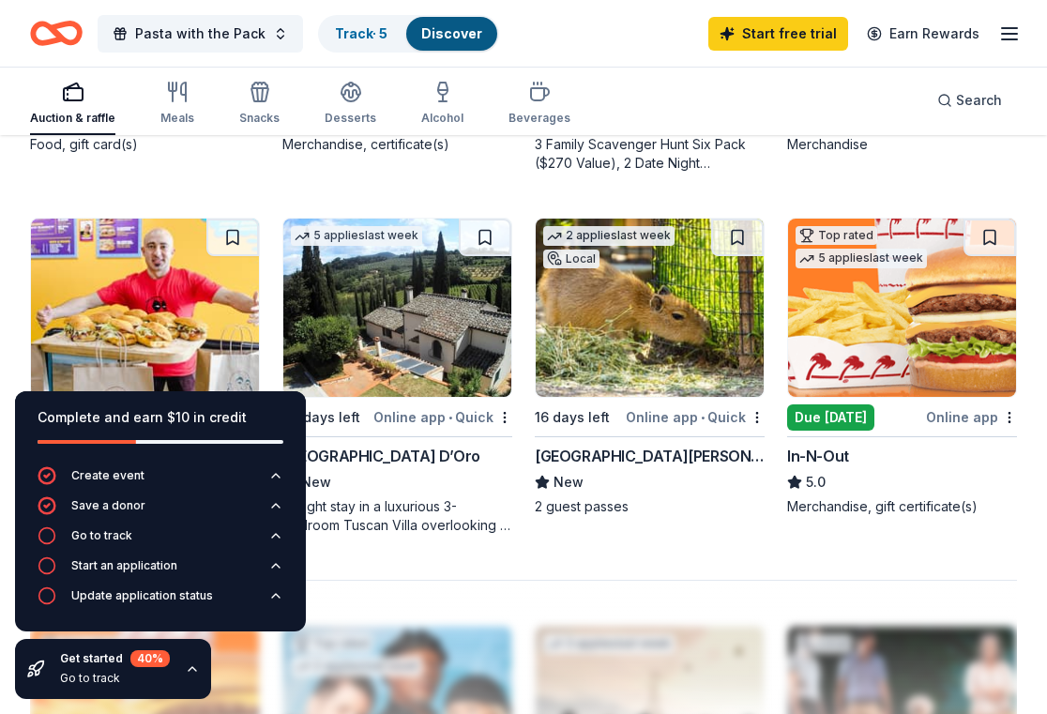
click at [863, 409] on div "Due tomorrow" at bounding box center [830, 418] width 87 height 26
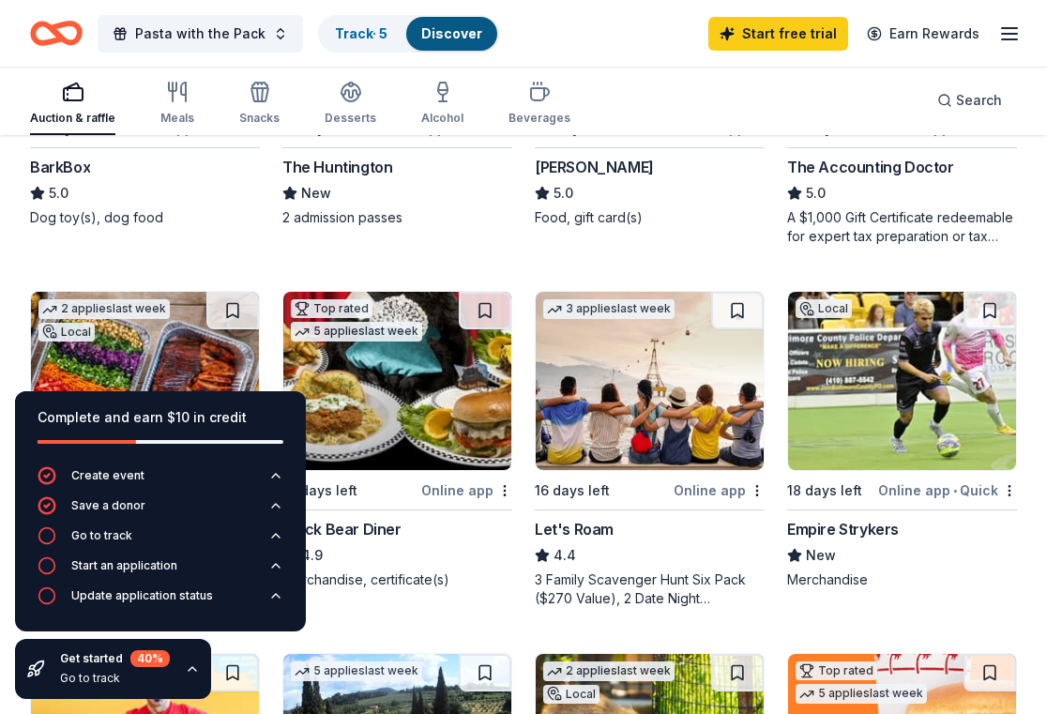
scroll to position [0, 0]
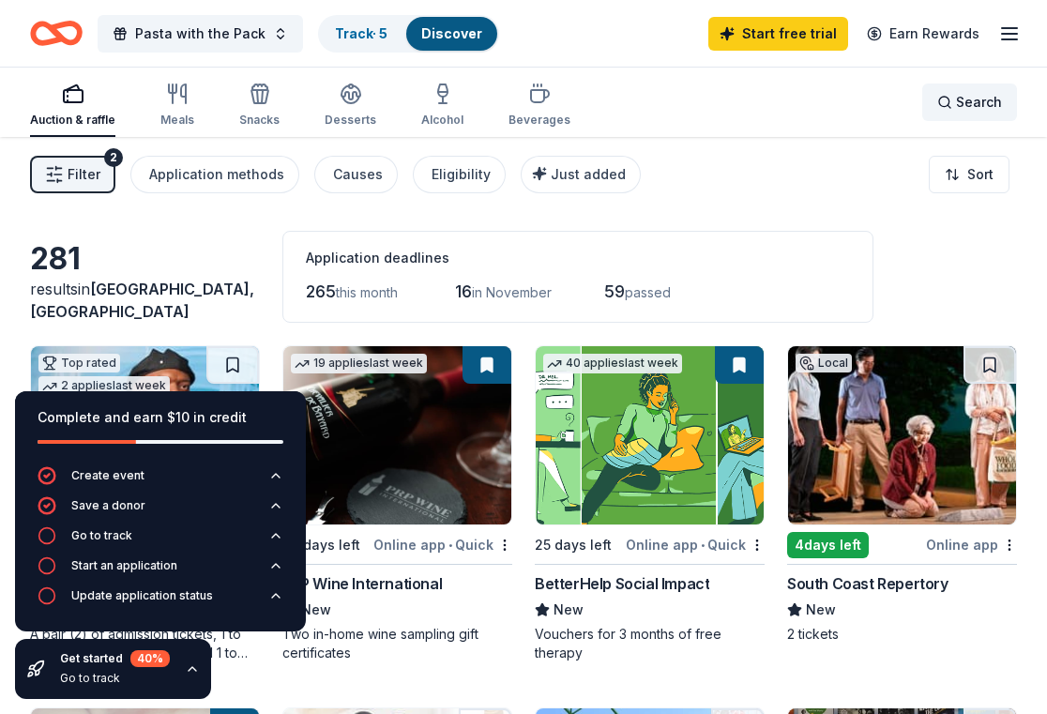
click at [970, 102] on span "Search" at bounding box center [979, 102] width 46 height 23
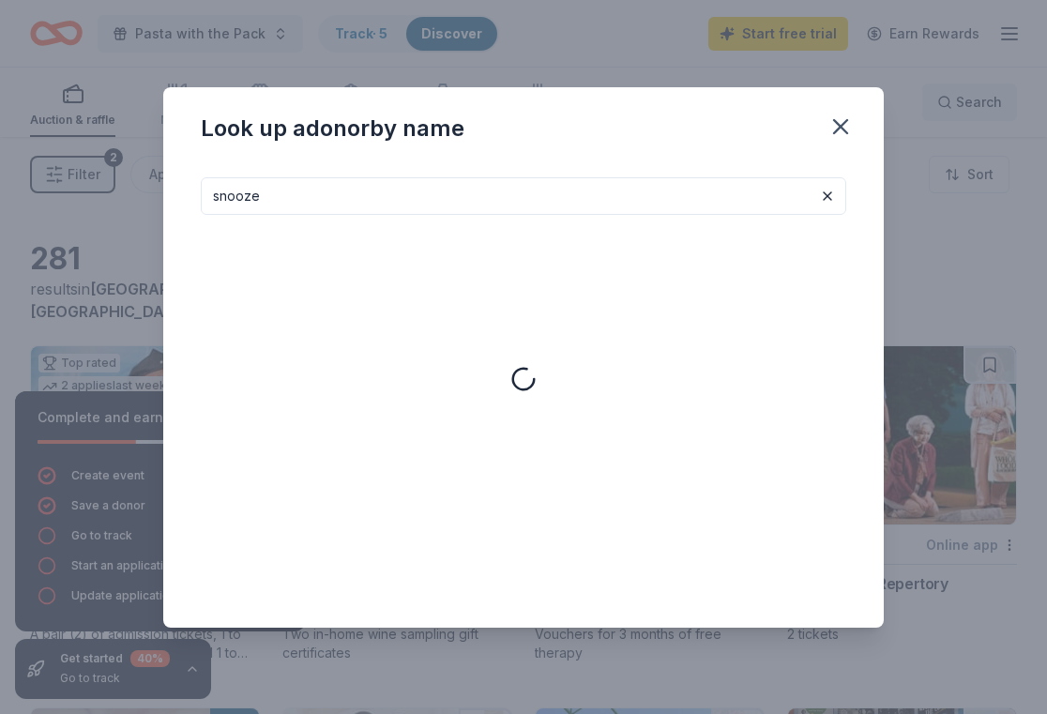
type input "snooze"
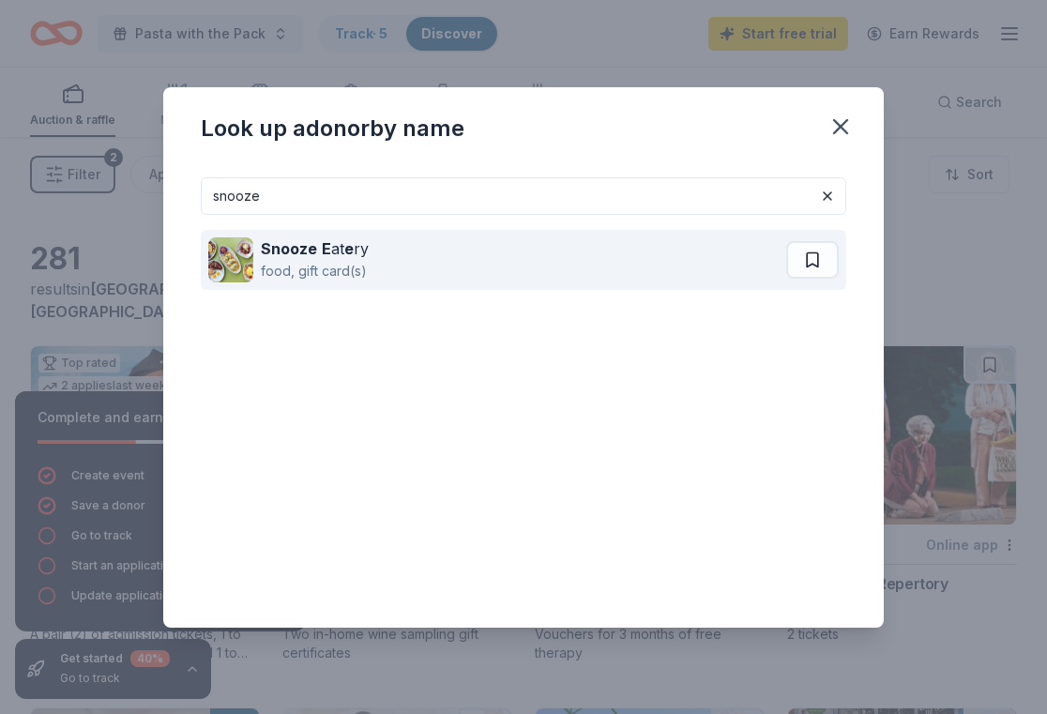
click at [349, 261] on div "food, gift card(s)" at bounding box center [315, 271] width 108 height 23
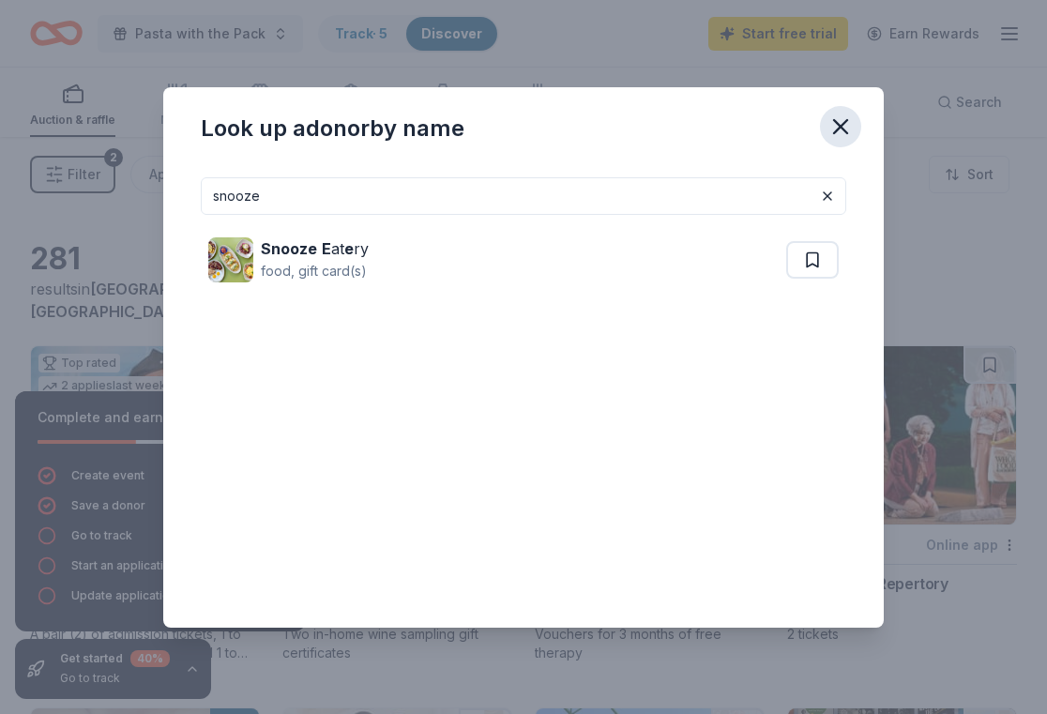
click at [837, 115] on icon "button" at bounding box center [841, 127] width 26 height 26
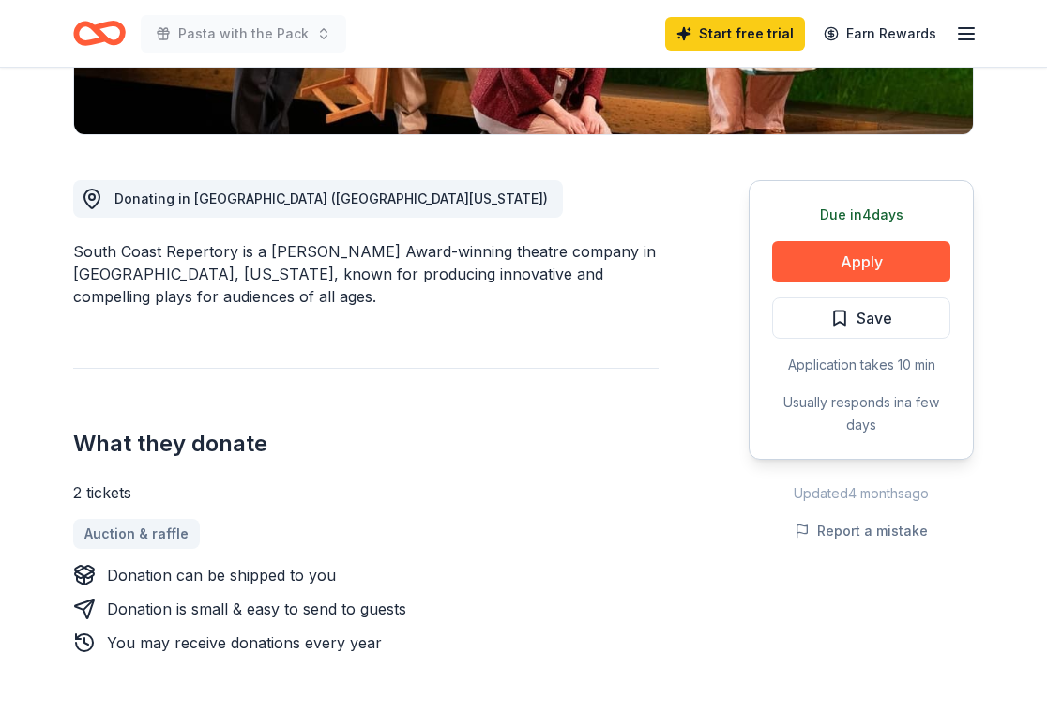
scroll to position [437, 0]
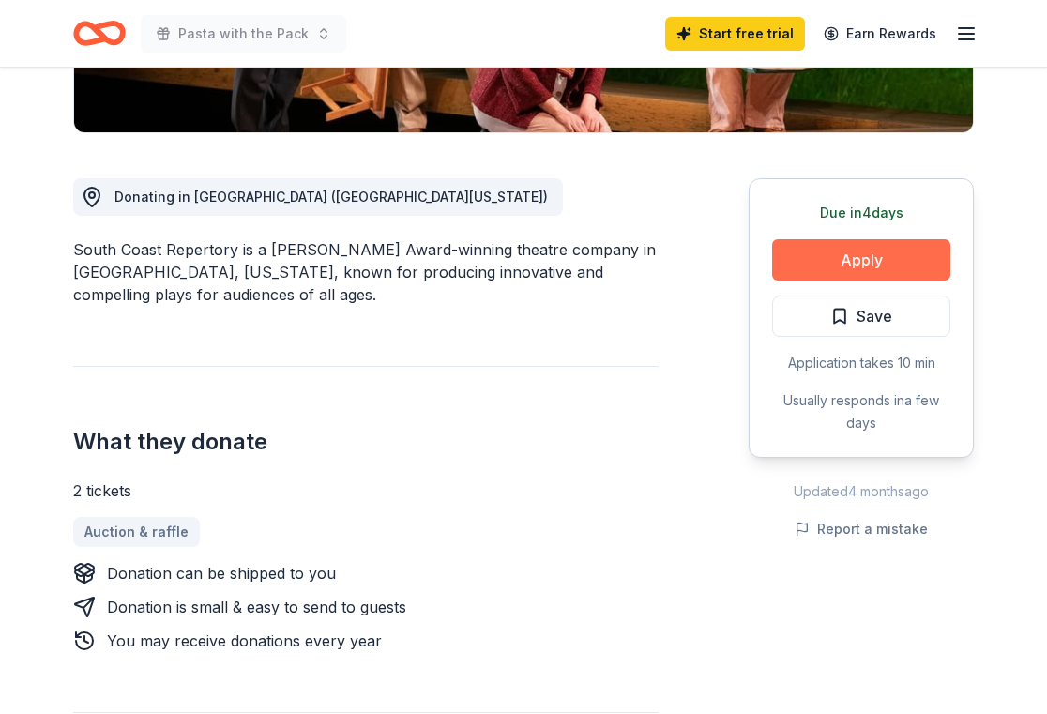
click at [832, 256] on button "Apply" at bounding box center [861, 259] width 178 height 41
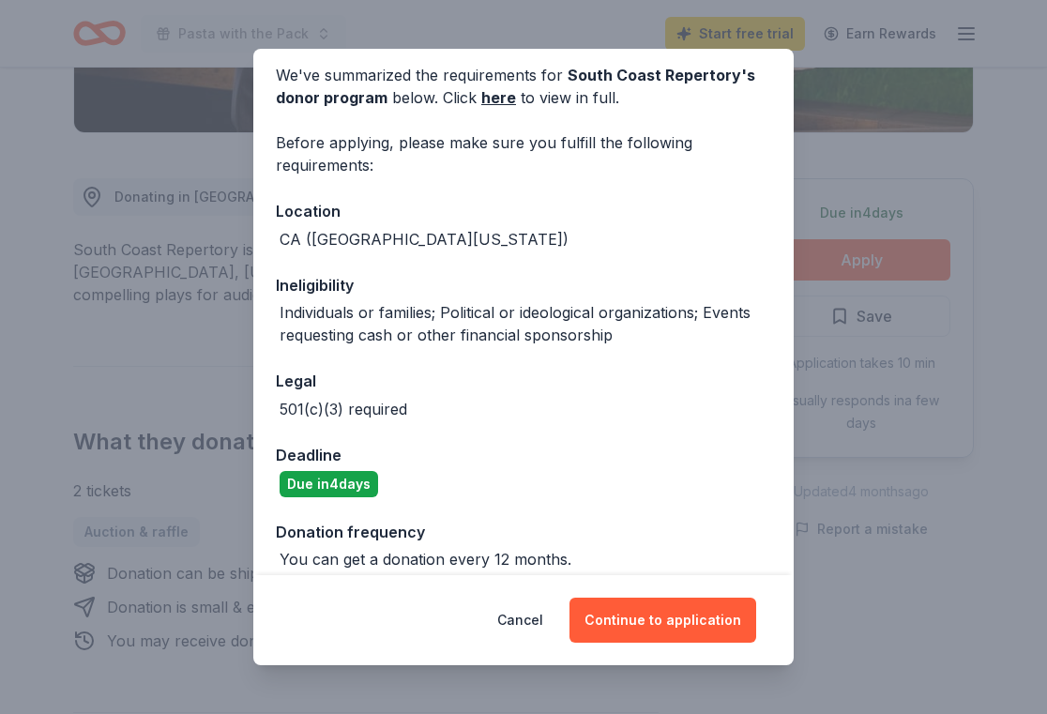
scroll to position [95, 0]
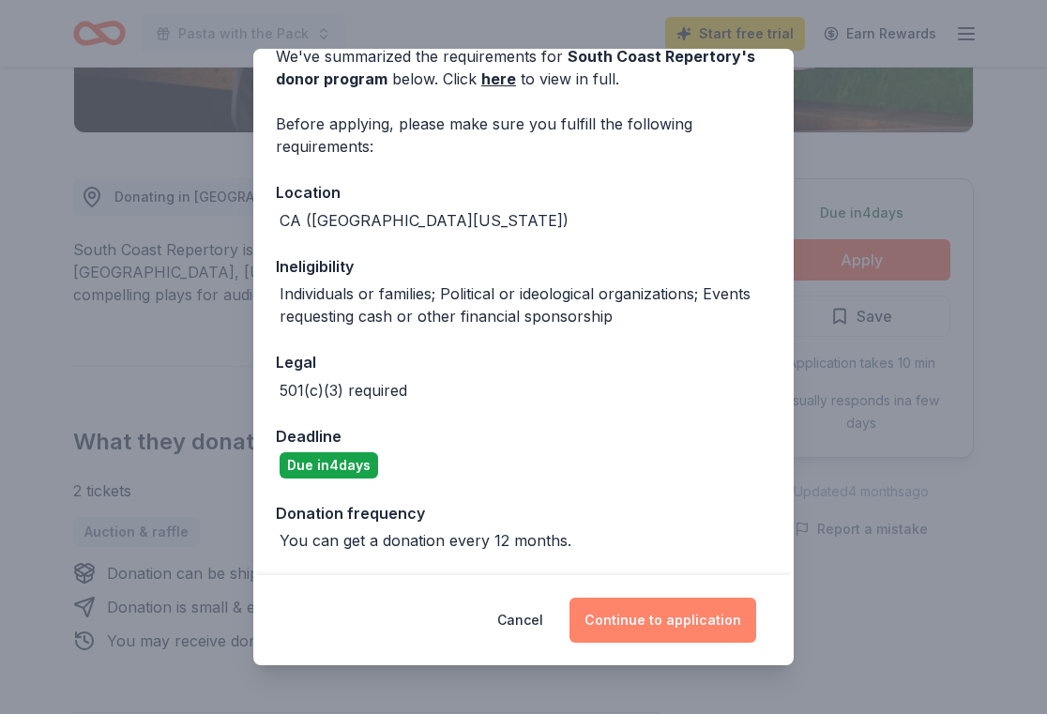
click at [687, 628] on button "Continue to application" at bounding box center [663, 620] width 187 height 45
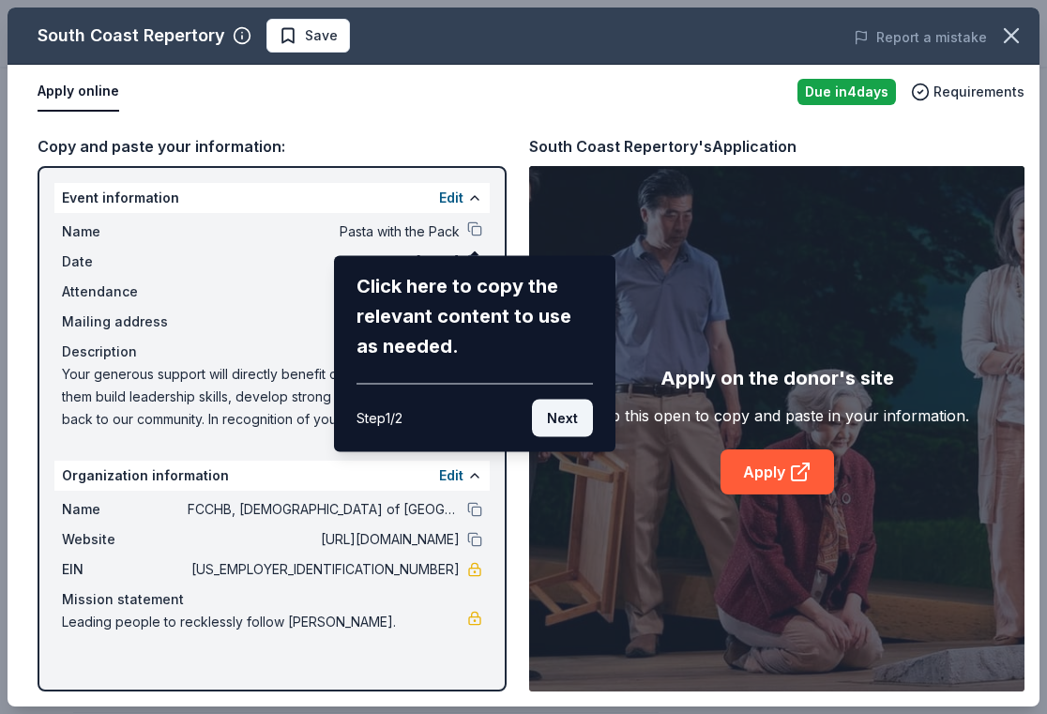
click at [562, 420] on button "Next" at bounding box center [562, 419] width 61 height 38
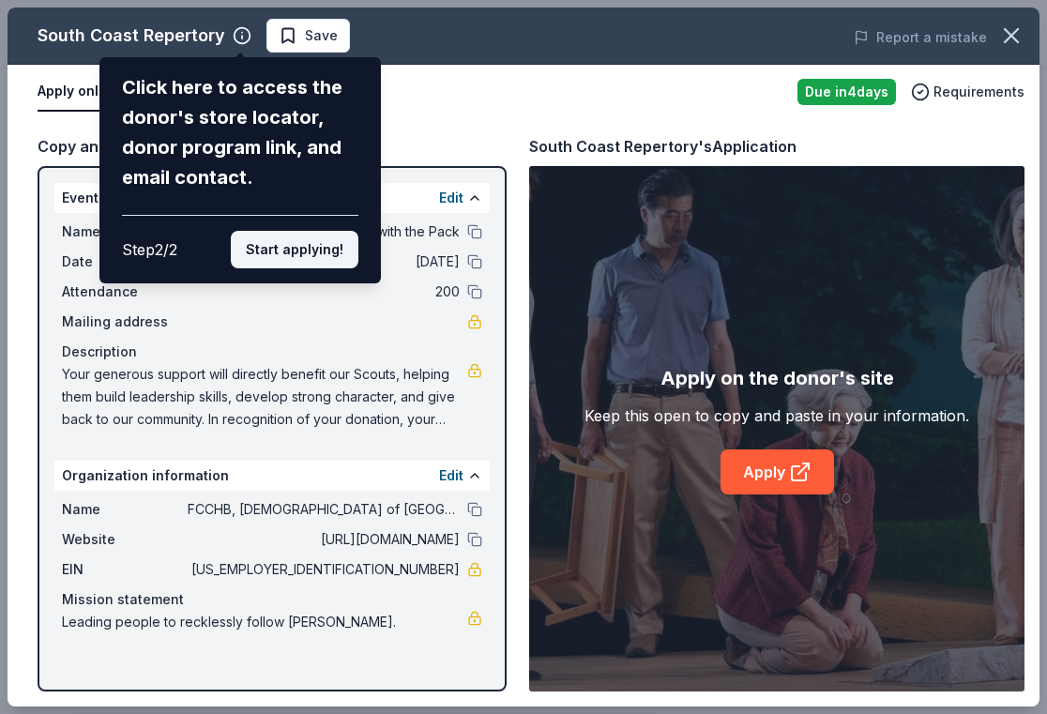
click at [294, 246] on button "Start applying!" at bounding box center [295, 250] width 128 height 38
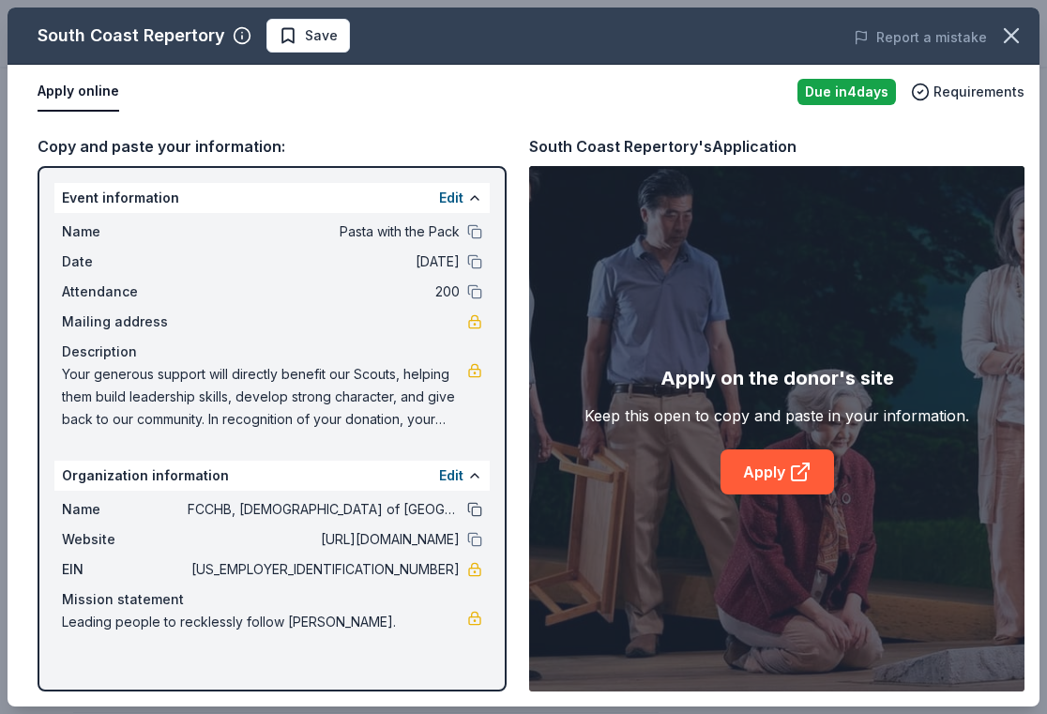
click at [477, 512] on button at bounding box center [474, 509] width 15 height 15
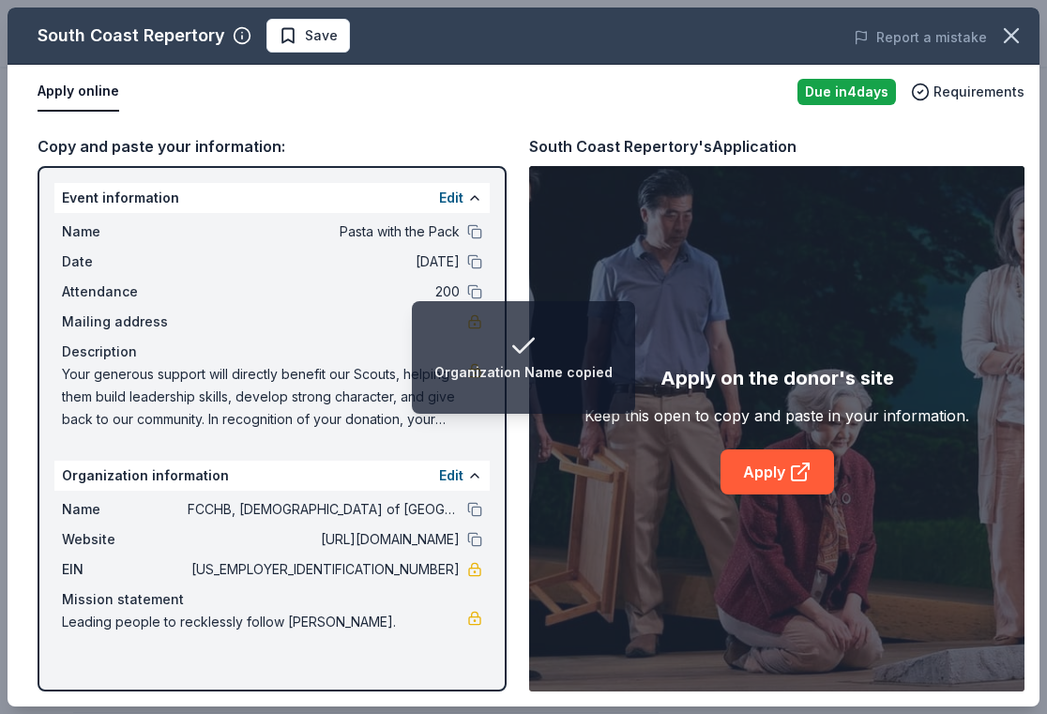
click at [333, 539] on span "http://fcchb.com/" at bounding box center [324, 539] width 272 height 23
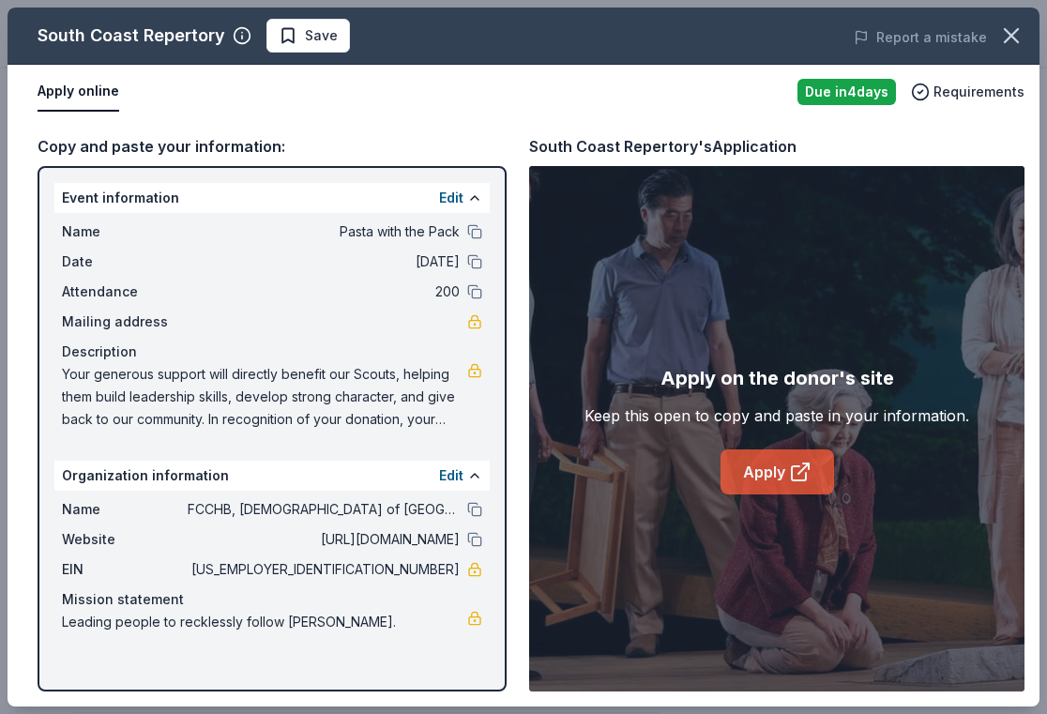
click at [786, 472] on link "Apply" at bounding box center [778, 472] width 114 height 45
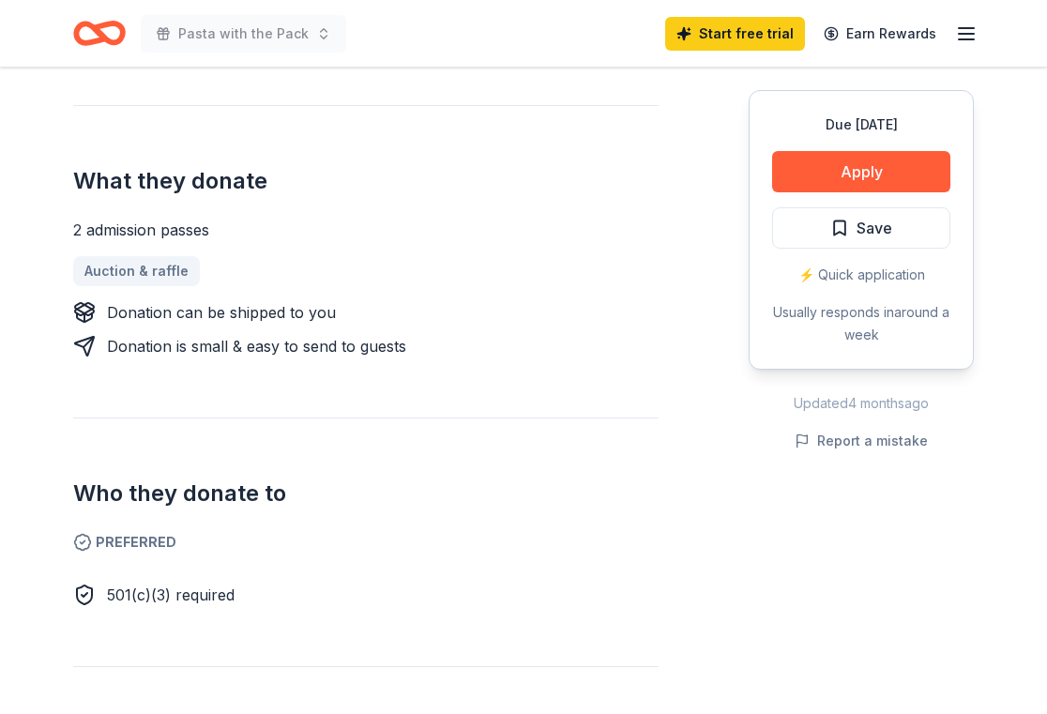
scroll to position [745, 0]
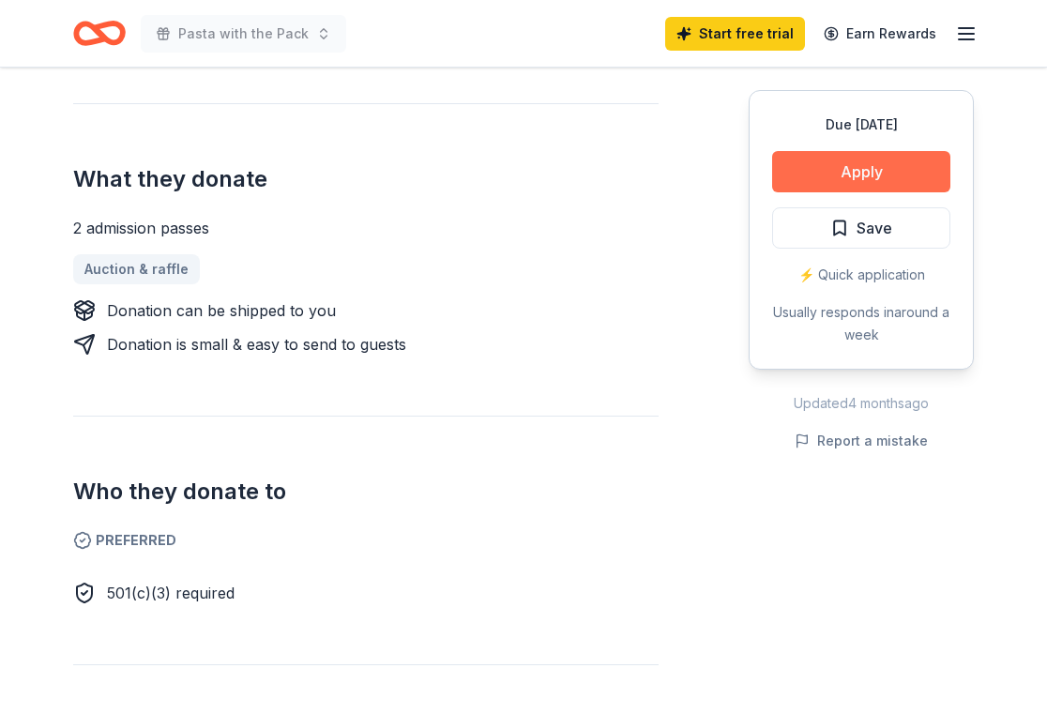
click at [930, 170] on button "Apply" at bounding box center [861, 171] width 178 height 41
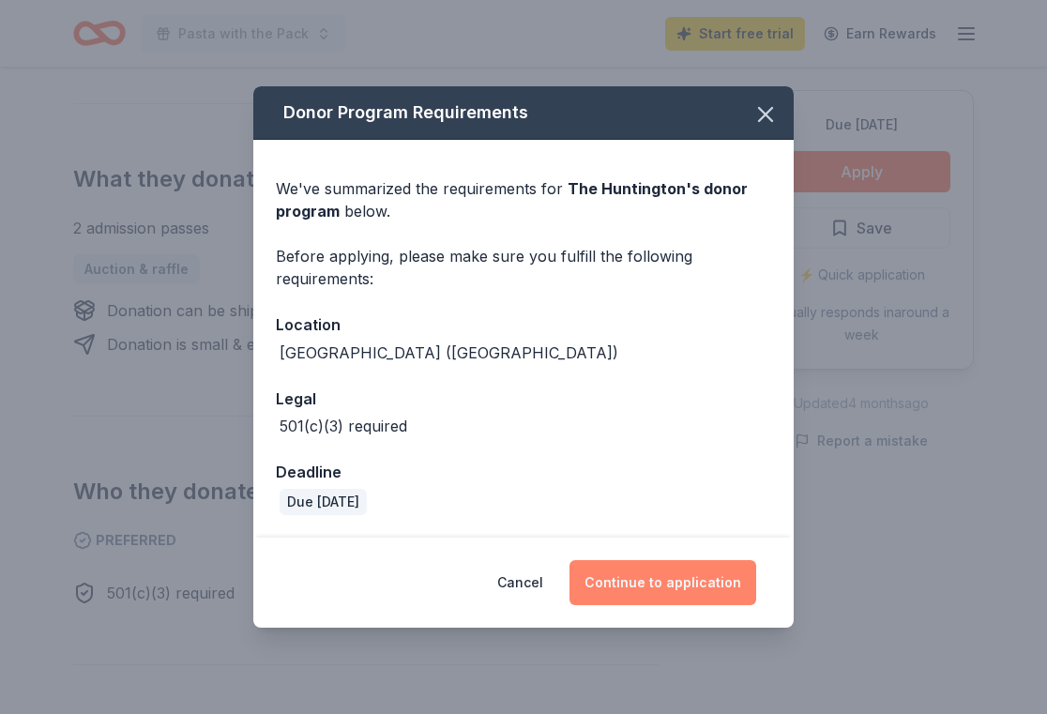
click at [661, 585] on button "Continue to application" at bounding box center [663, 582] width 187 height 45
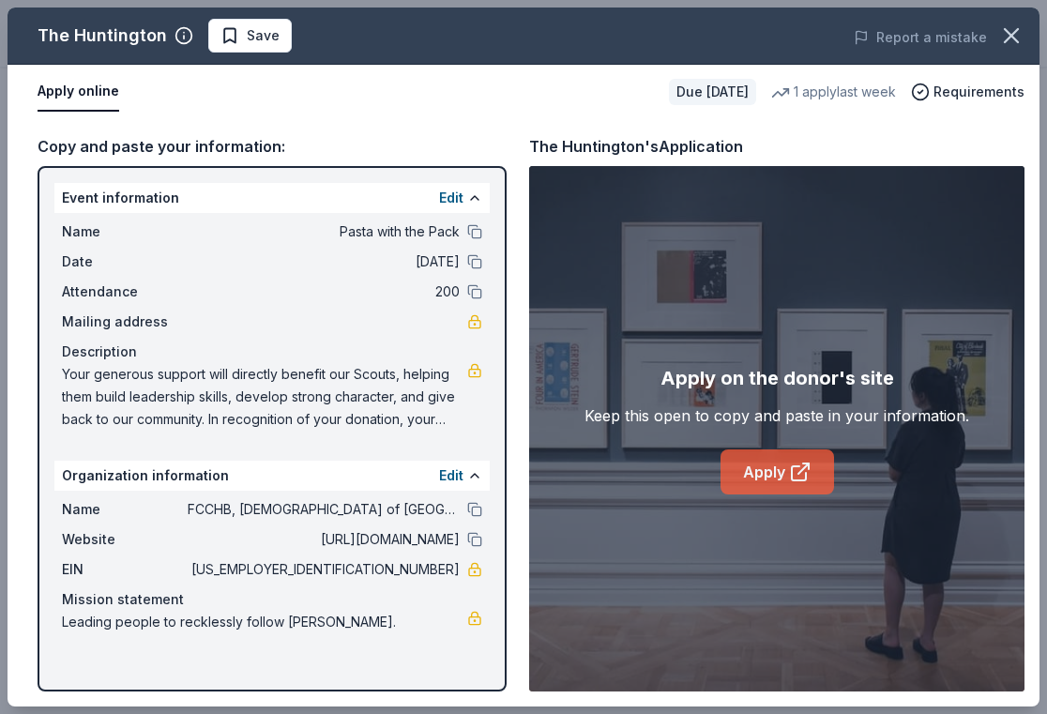
click at [789, 481] on icon at bounding box center [800, 472] width 23 height 23
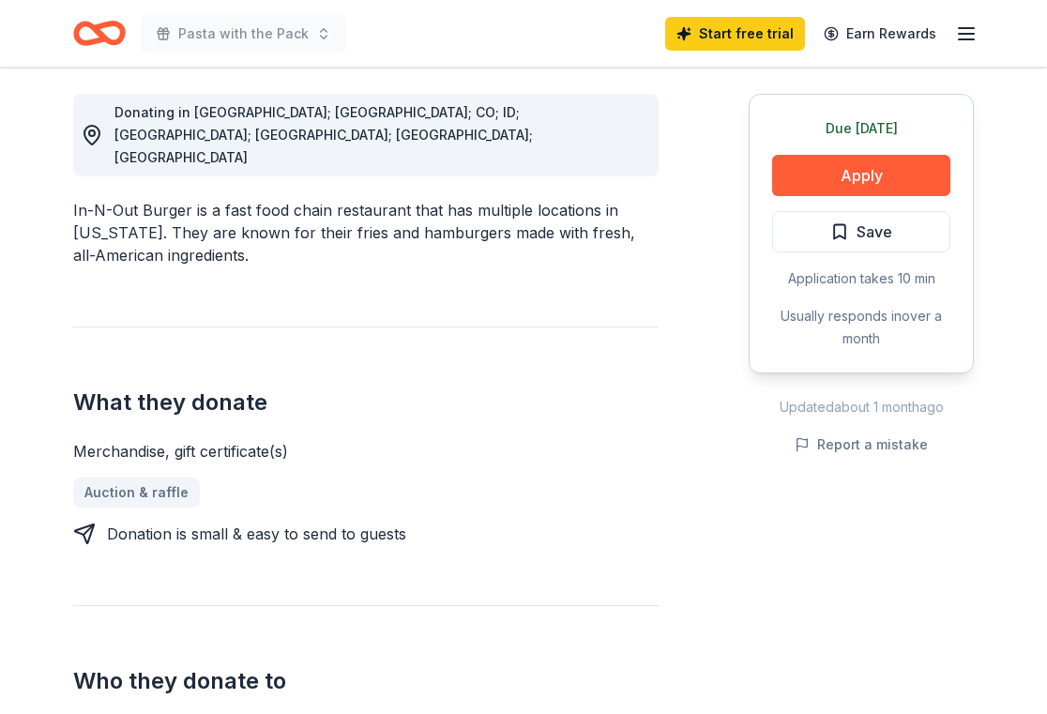
scroll to position [530, 0]
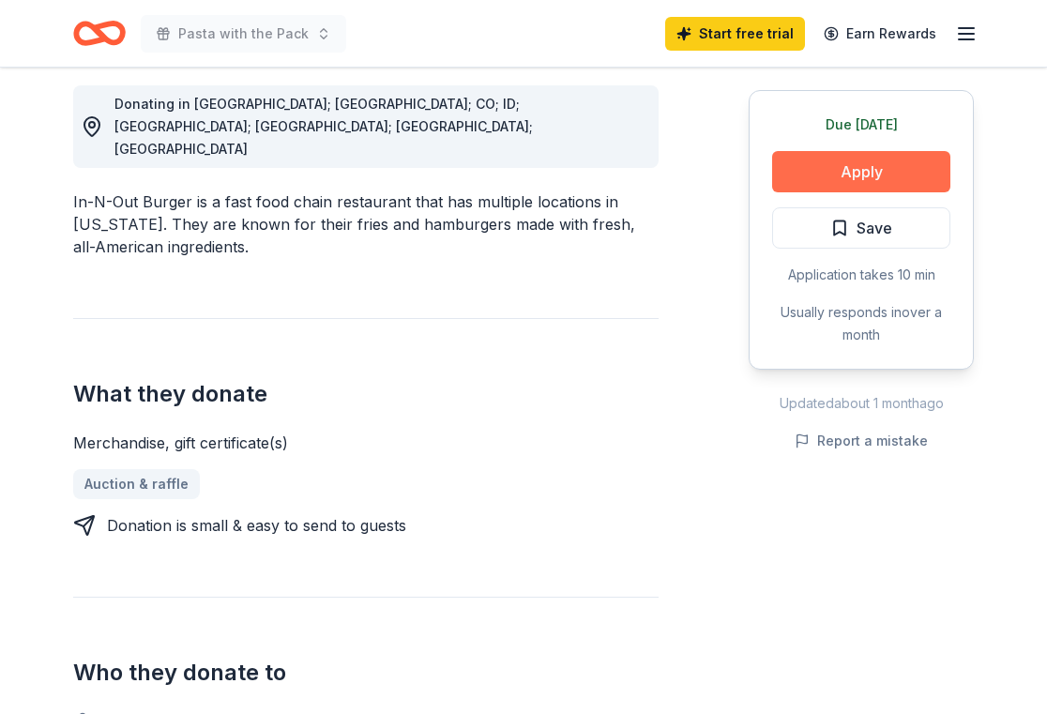
click at [829, 166] on button "Apply" at bounding box center [861, 171] width 178 height 41
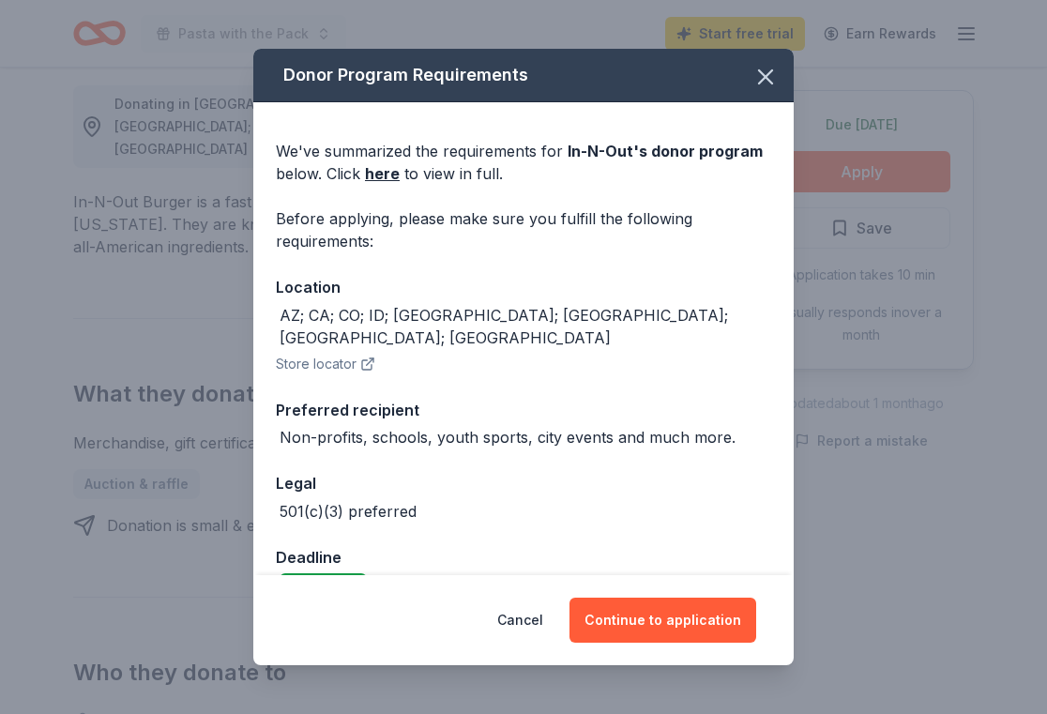
scroll to position [24, 0]
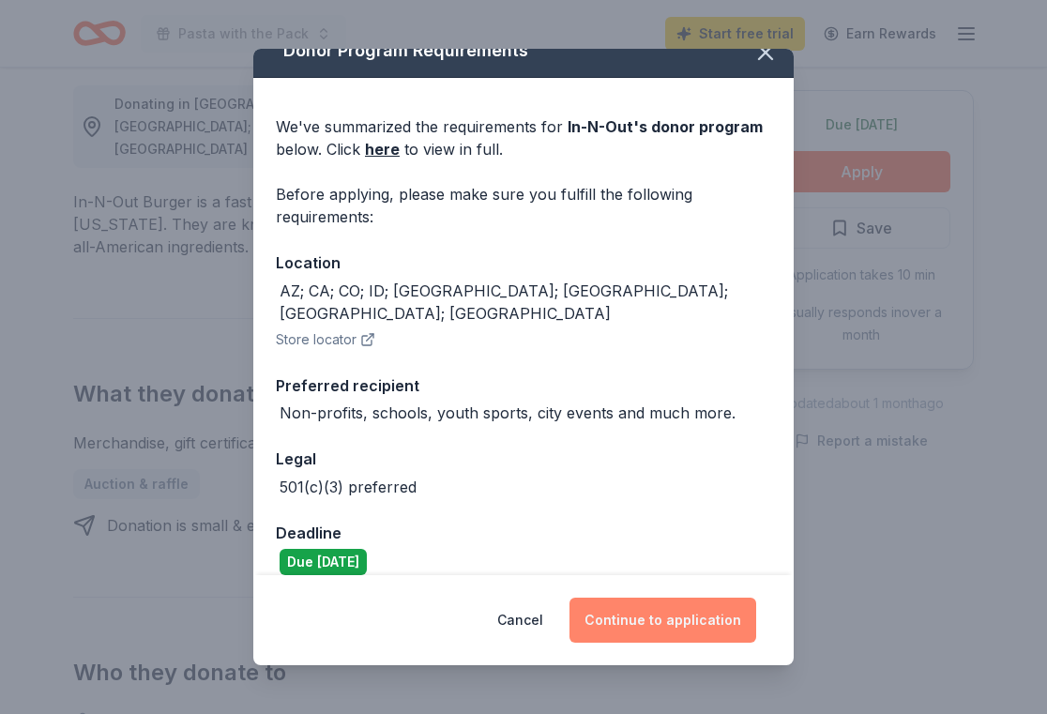
click at [710, 619] on button "Continue to application" at bounding box center [663, 620] width 187 height 45
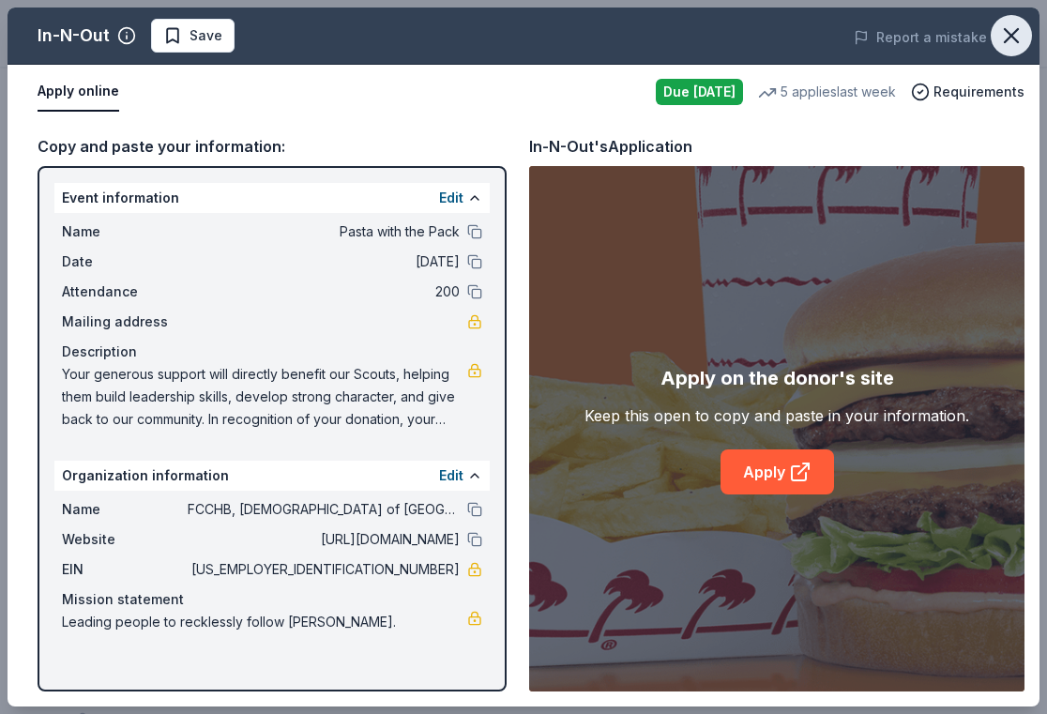
click at [1010, 36] on icon "button" at bounding box center [1012, 36] width 26 height 26
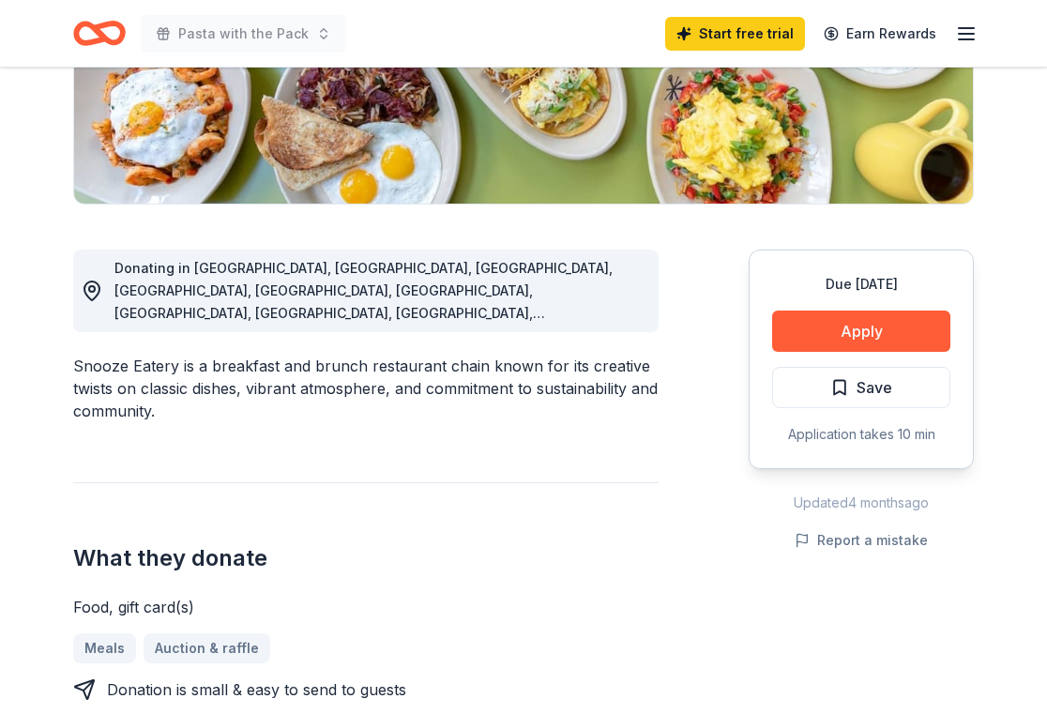
scroll to position [367, 0]
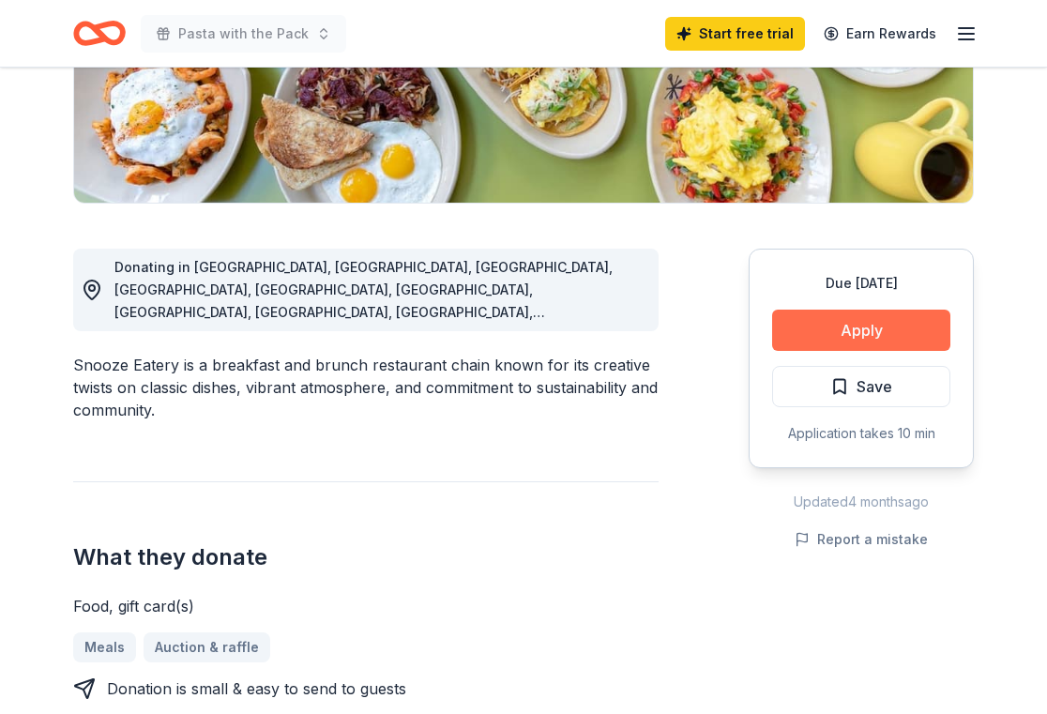
click at [825, 332] on button "Apply" at bounding box center [861, 330] width 178 height 41
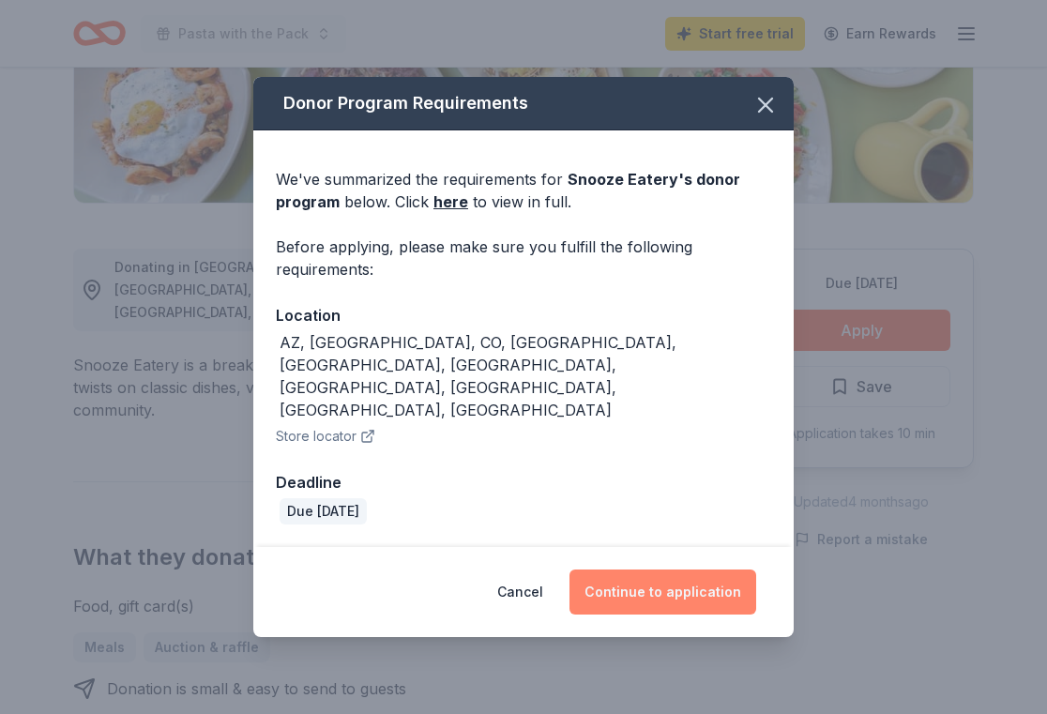
click at [662, 570] on button "Continue to application" at bounding box center [663, 592] width 187 height 45
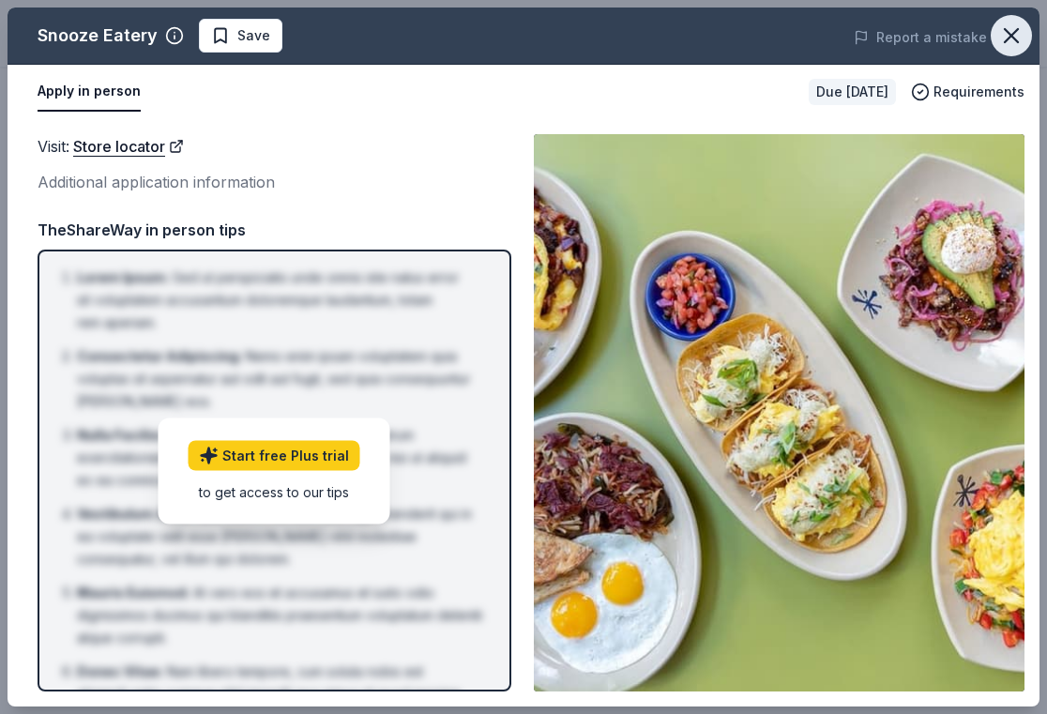
click at [1018, 29] on icon "button" at bounding box center [1011, 35] width 13 height 13
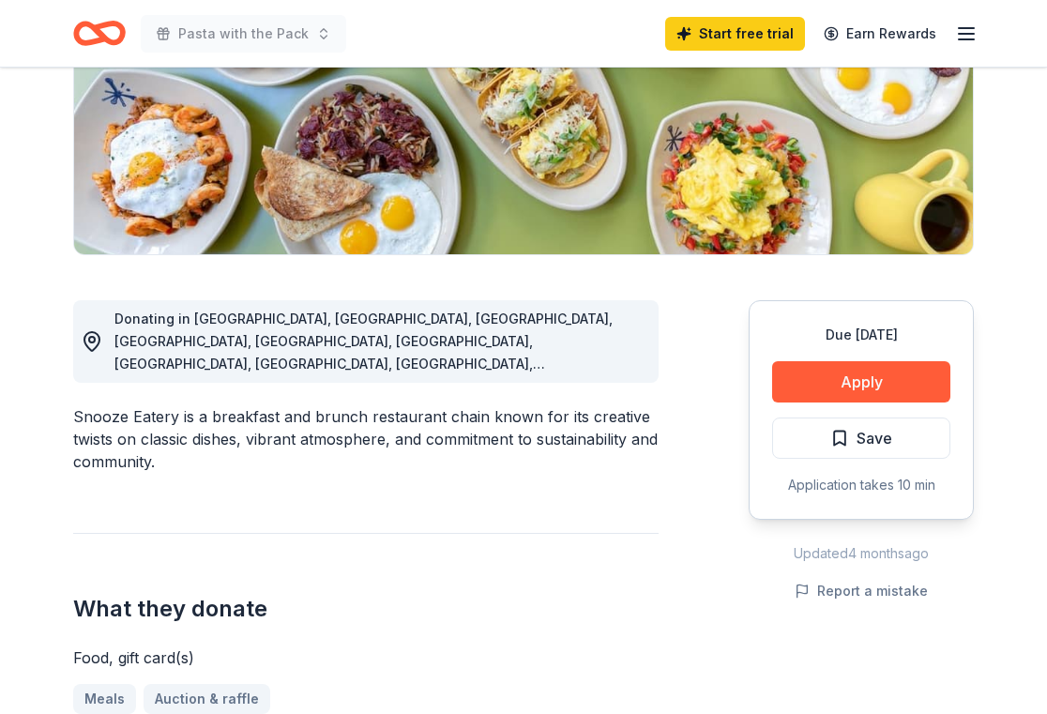
scroll to position [0, 0]
